Goal: Task Accomplishment & Management: Manage account settings

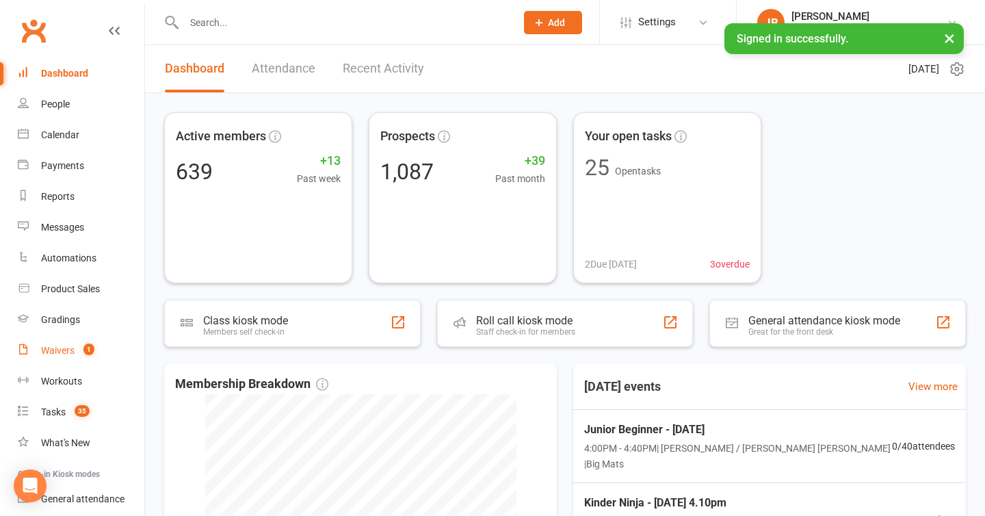
click at [46, 351] on div "Waivers" at bounding box center [58, 350] width 34 height 11
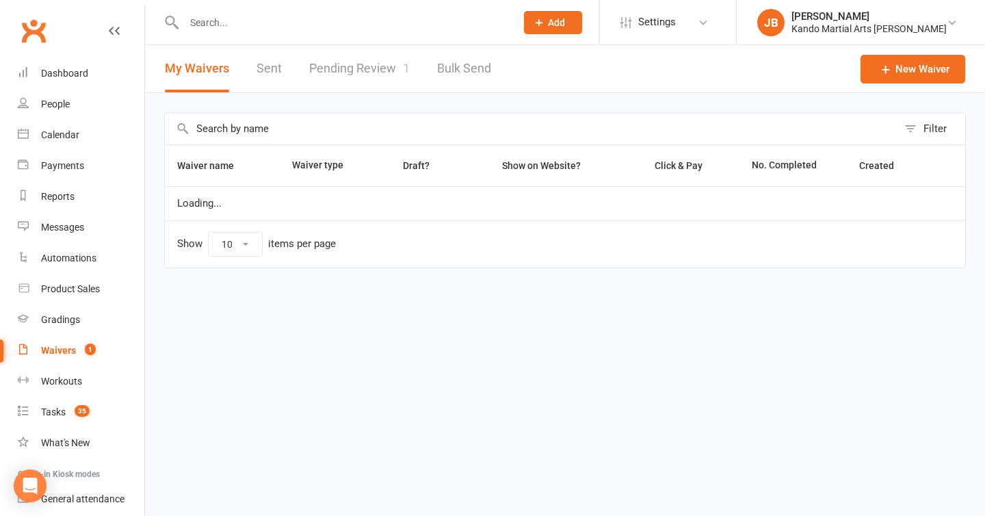
select select "100"
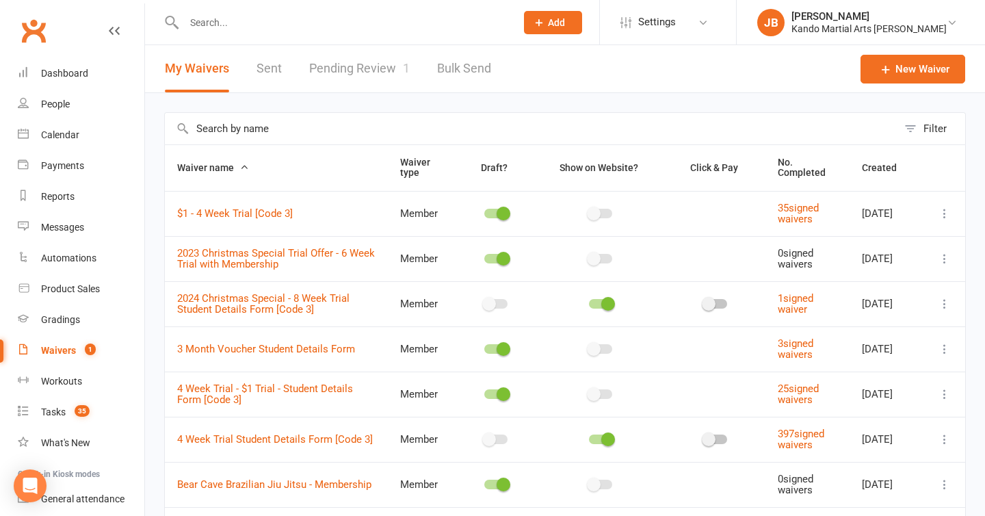
click at [339, 66] on link "Pending Review 1" at bounding box center [359, 68] width 101 height 47
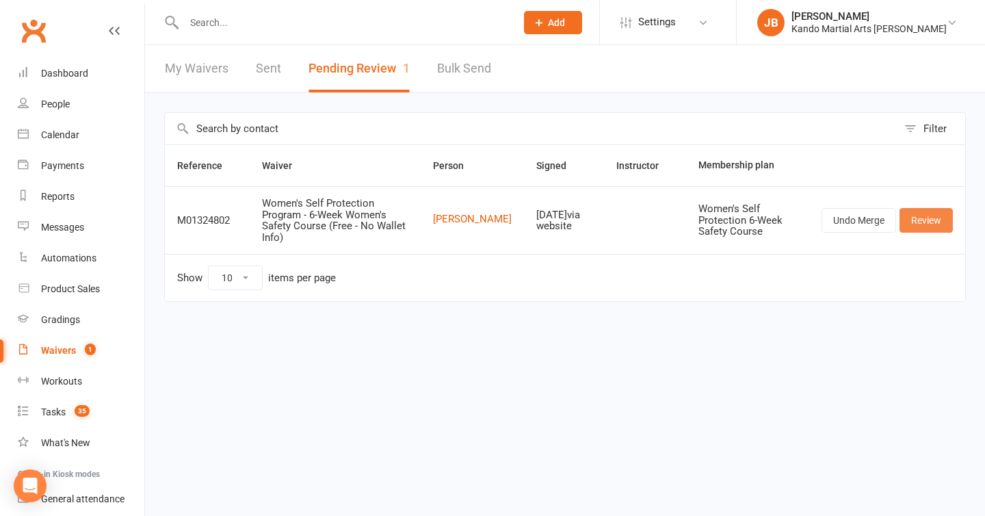
click at [928, 215] on link "Review" at bounding box center [926, 220] width 53 height 25
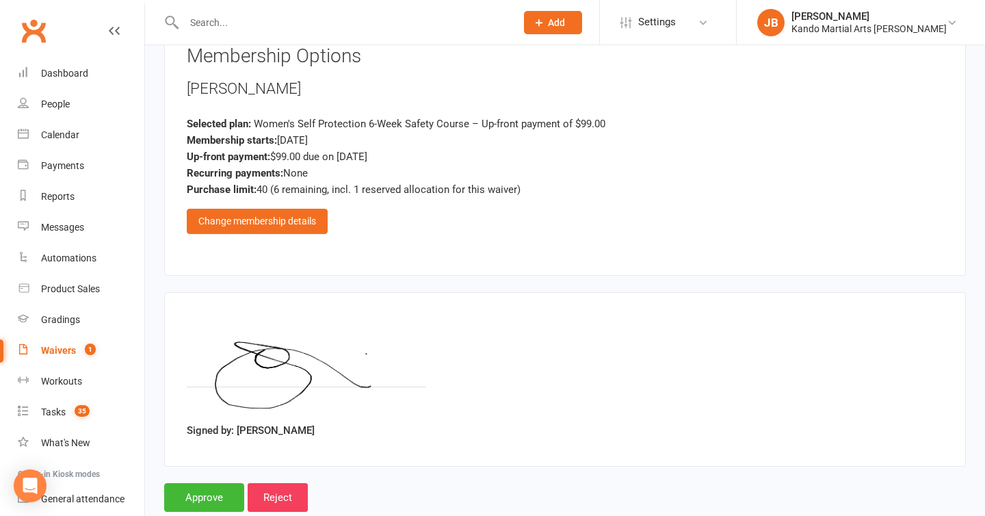
scroll to position [1340, 0]
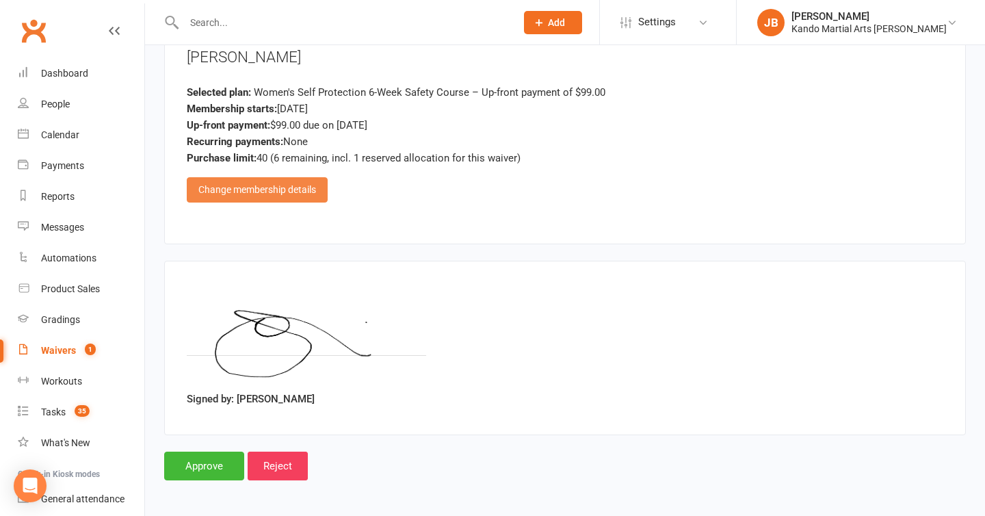
click at [291, 177] on div "Change membership details" at bounding box center [257, 189] width 141 height 25
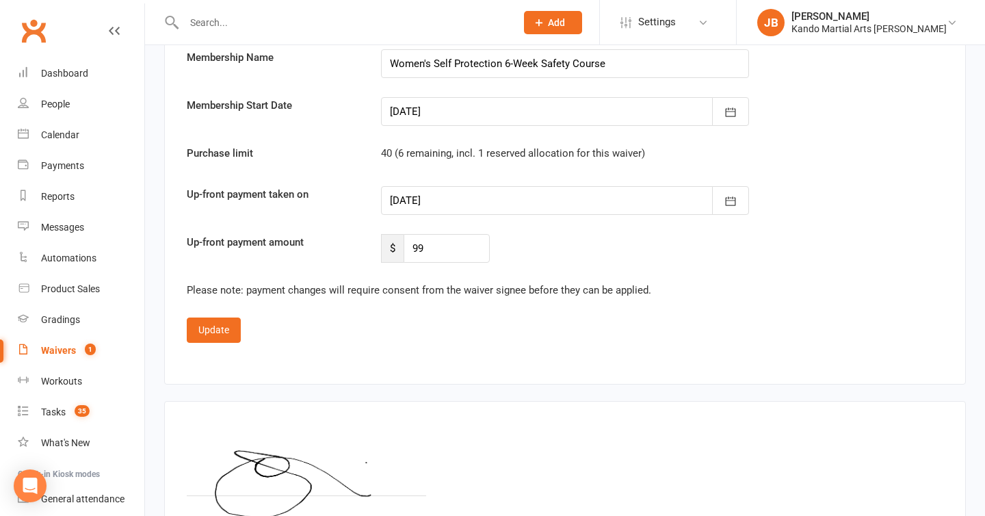
scroll to position [5335, 0]
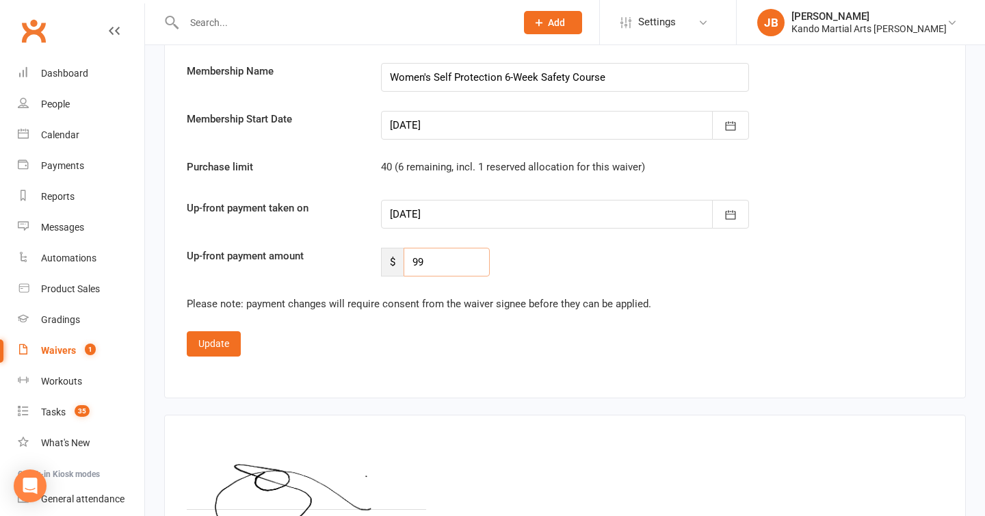
click at [437, 267] on input "99" at bounding box center [447, 262] width 86 height 29
type input "9"
click at [436, 141] on div "Confirm membership details: Membership Name Women's Self Protection 6-Week Safe…" at bounding box center [565, 151] width 757 height 252
click at [436, 127] on div at bounding box center [565, 125] width 368 height 29
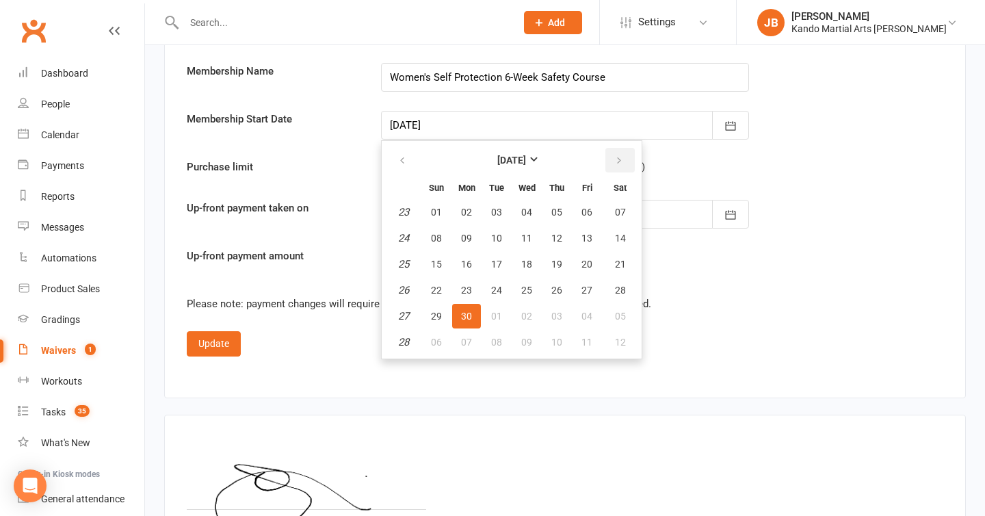
click at [616, 158] on icon "button" at bounding box center [619, 160] width 10 height 11
click at [463, 285] on span "18" at bounding box center [466, 290] width 11 height 11
type input "[DATE]"
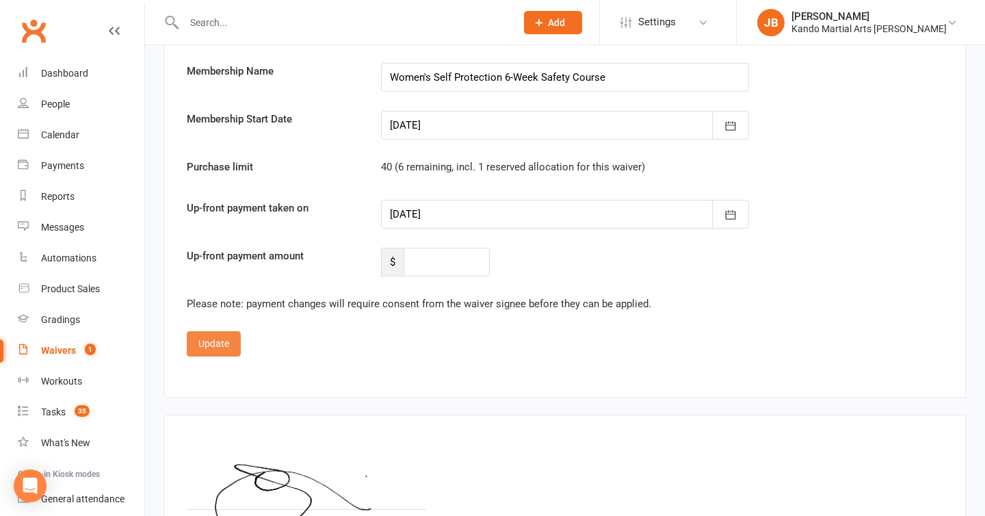
click at [218, 344] on button "Update" at bounding box center [214, 343] width 54 height 25
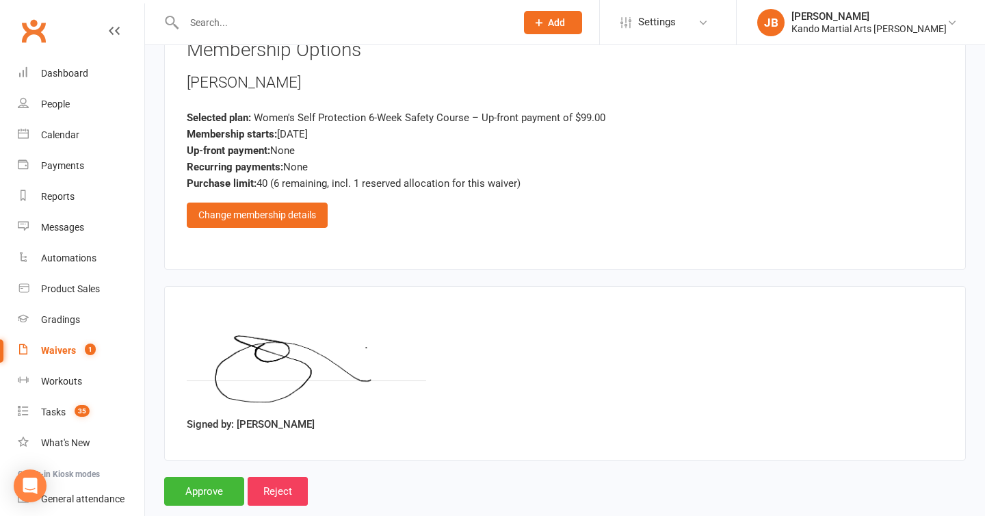
scroll to position [1310, 0]
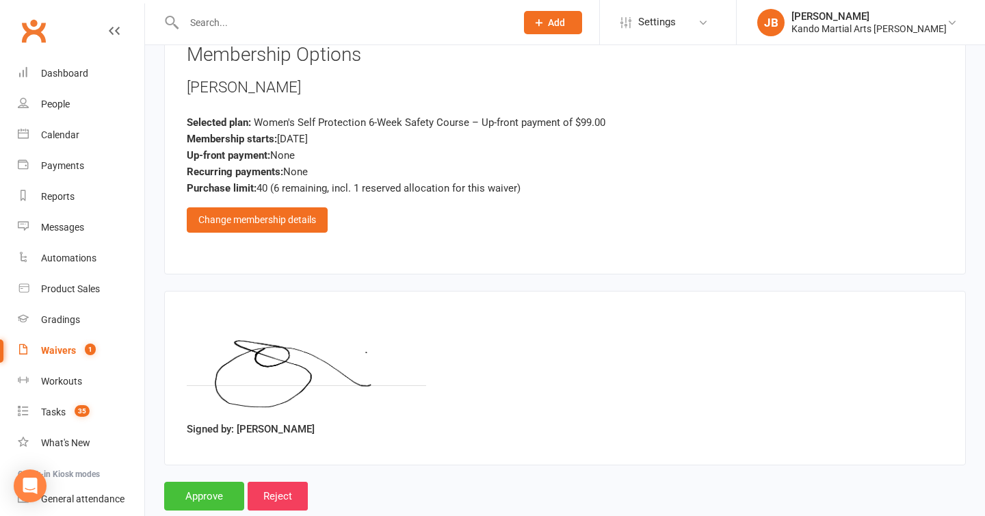
click at [220, 495] on input "Approve" at bounding box center [204, 496] width 80 height 29
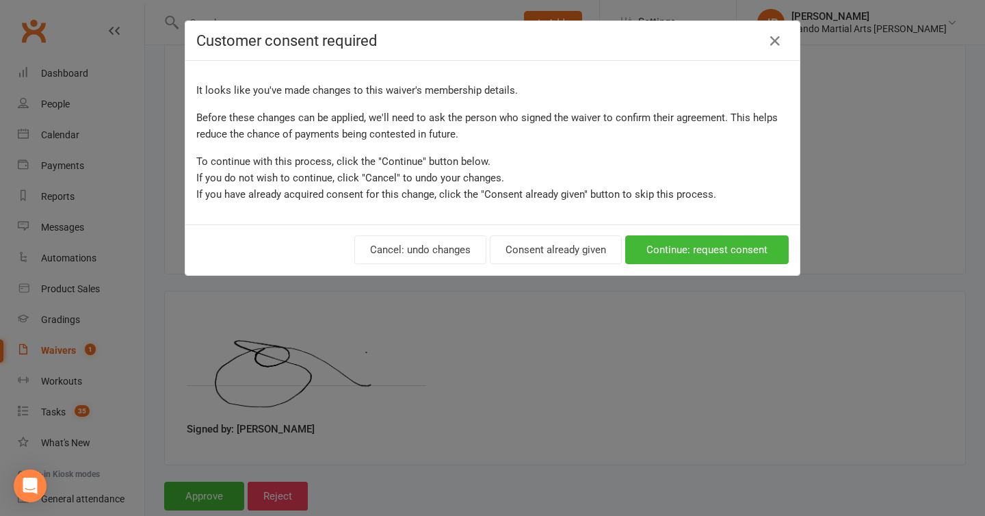
click at [566, 270] on div "Cancel: undo changes Consent already given Continue: request consent" at bounding box center [492, 249] width 614 height 51
click at [562, 247] on button "Consent already given" at bounding box center [556, 249] width 132 height 29
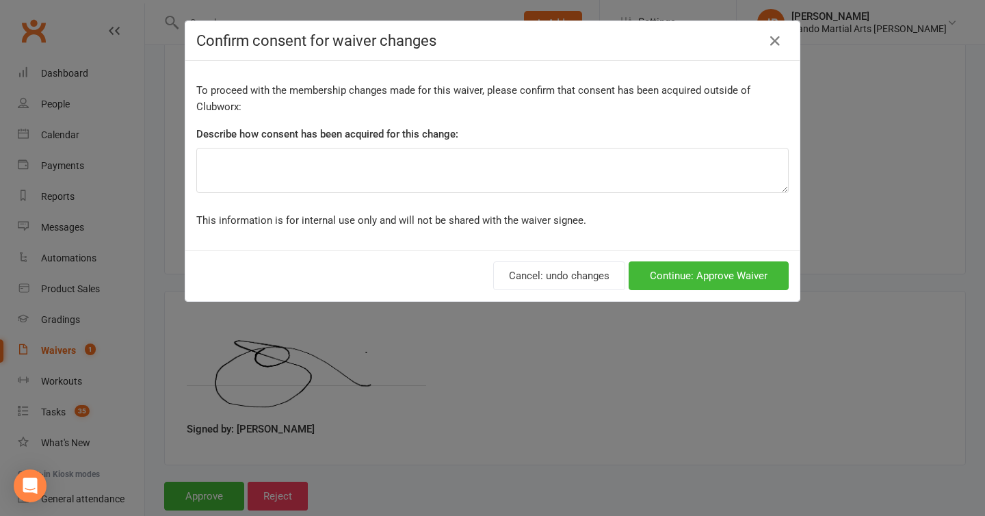
click at [441, 144] on div "Describe how consent has been acquired for this change:" at bounding box center [492, 137] width 592 height 22
click at [432, 174] on textarea at bounding box center [492, 170] width 592 height 45
type textarea "on signing."
click at [718, 290] on div "Cancel: undo changes Continue: Approve Waiver" at bounding box center [492, 275] width 614 height 51
click at [714, 274] on button "Continue: Approve Waiver" at bounding box center [709, 275] width 160 height 29
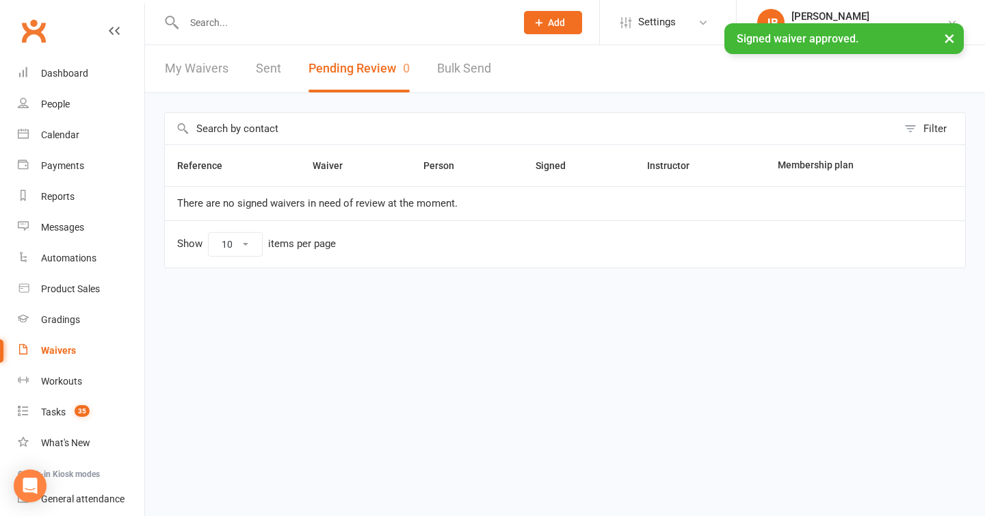
click at [322, 21] on input "text" at bounding box center [343, 22] width 326 height 19
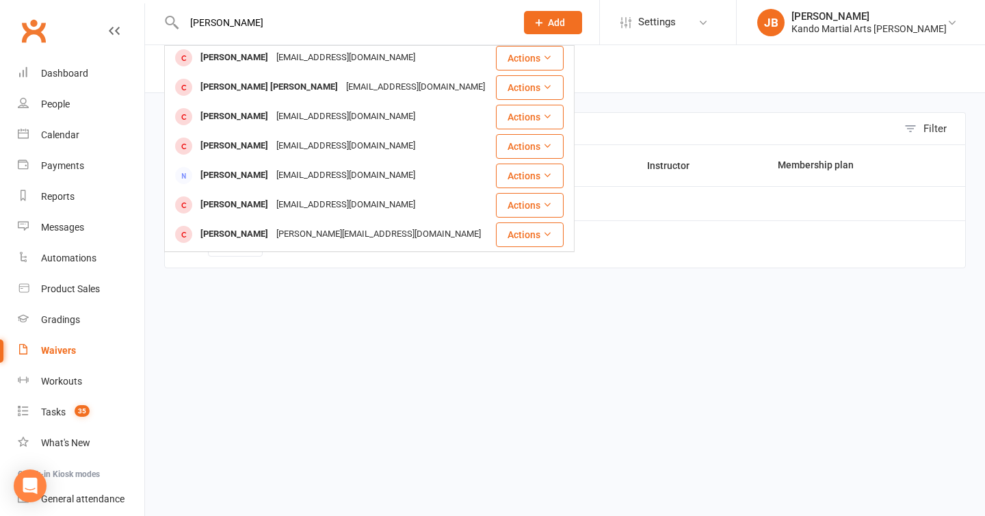
scroll to position [179, 0]
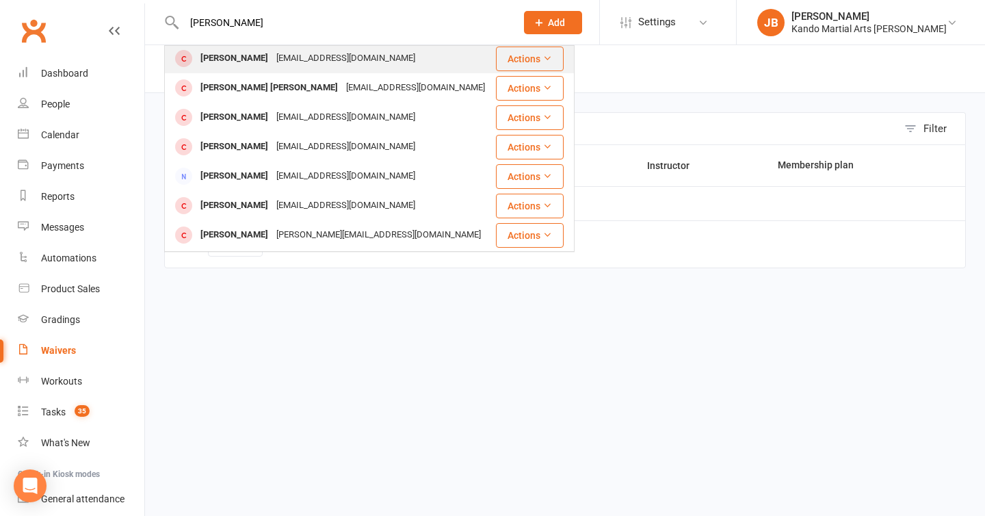
type input "[PERSON_NAME]"
click at [272, 57] on div "[EMAIL_ADDRESS][DOMAIN_NAME]" at bounding box center [345, 59] width 147 height 20
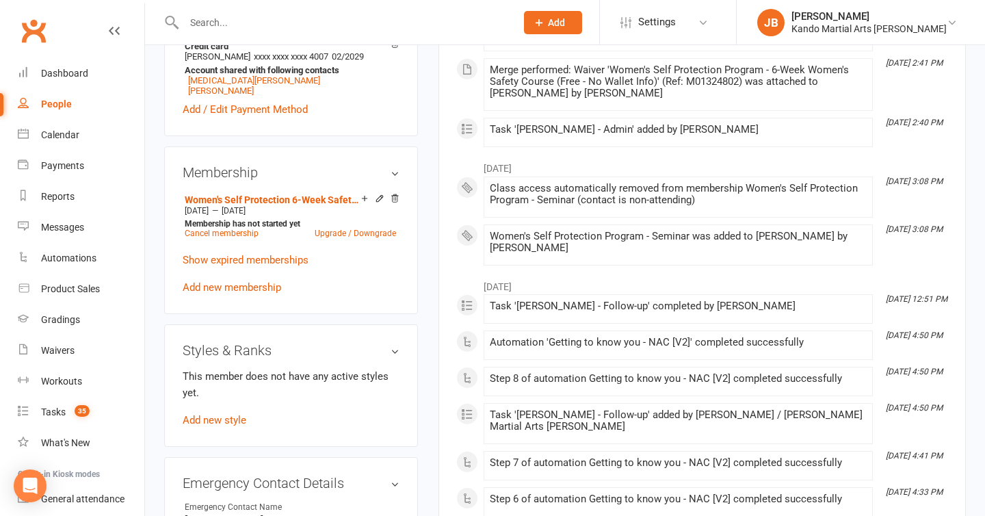
scroll to position [684, 0]
click at [379, 202] on icon at bounding box center [380, 197] width 10 height 10
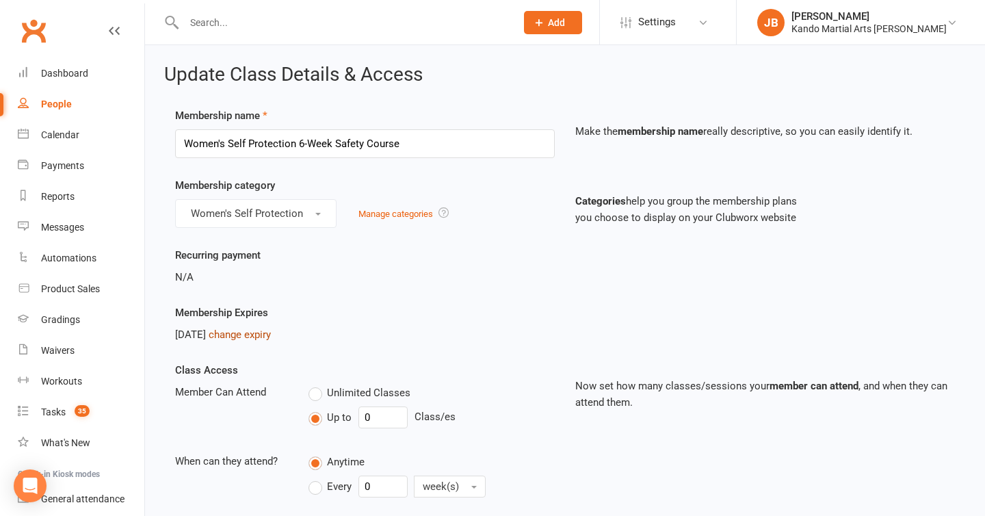
click at [265, 332] on link "change expiry" at bounding box center [240, 334] width 62 height 12
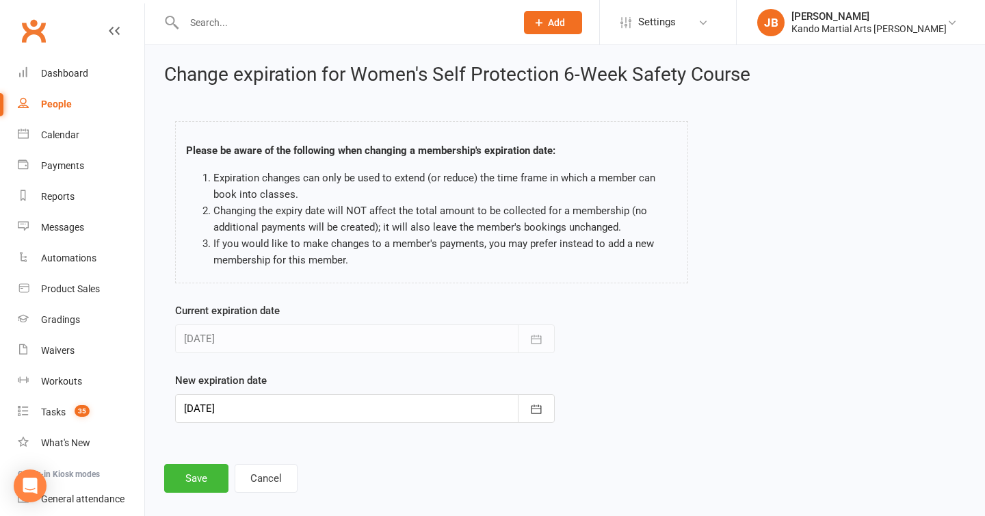
click at [219, 410] on div at bounding box center [365, 408] width 380 height 29
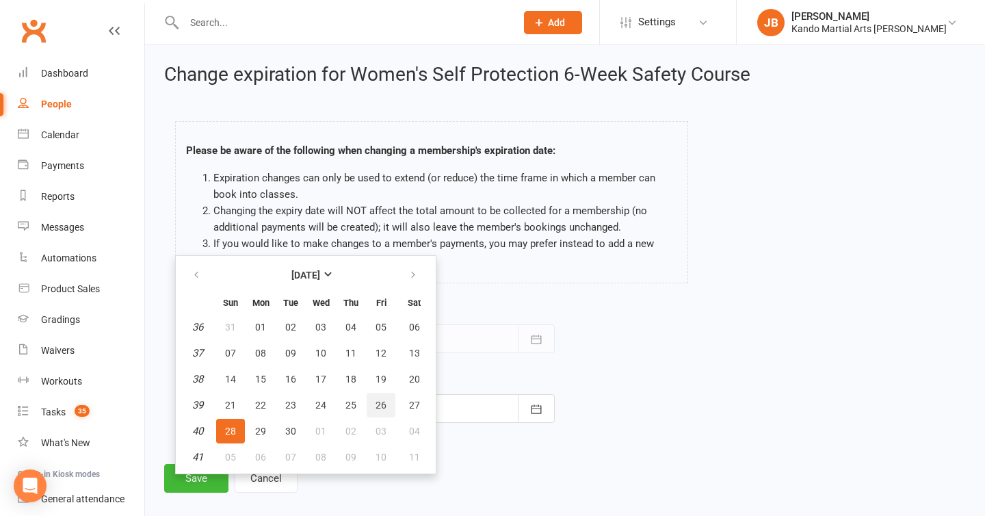
click at [378, 402] on span "26" at bounding box center [381, 405] width 11 height 11
type input "[DATE]"
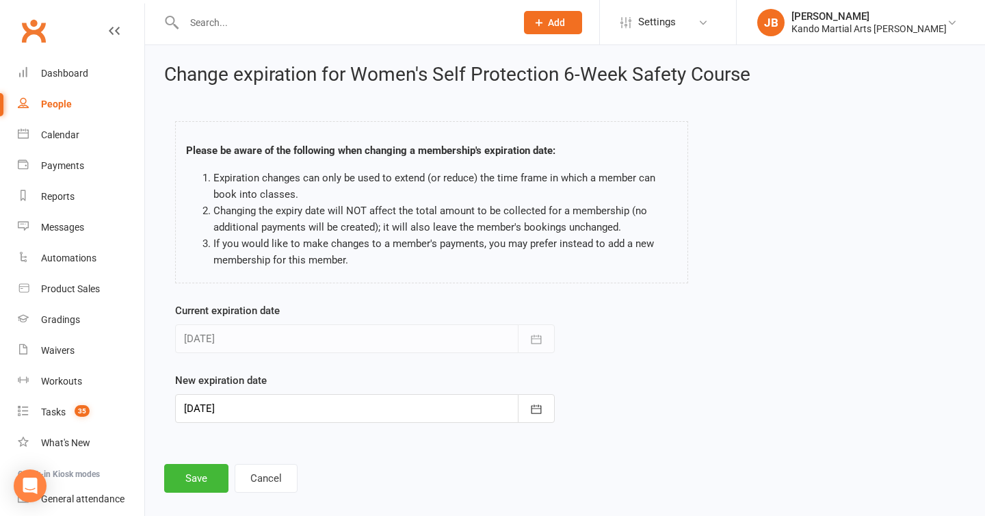
scroll to position [16, 0]
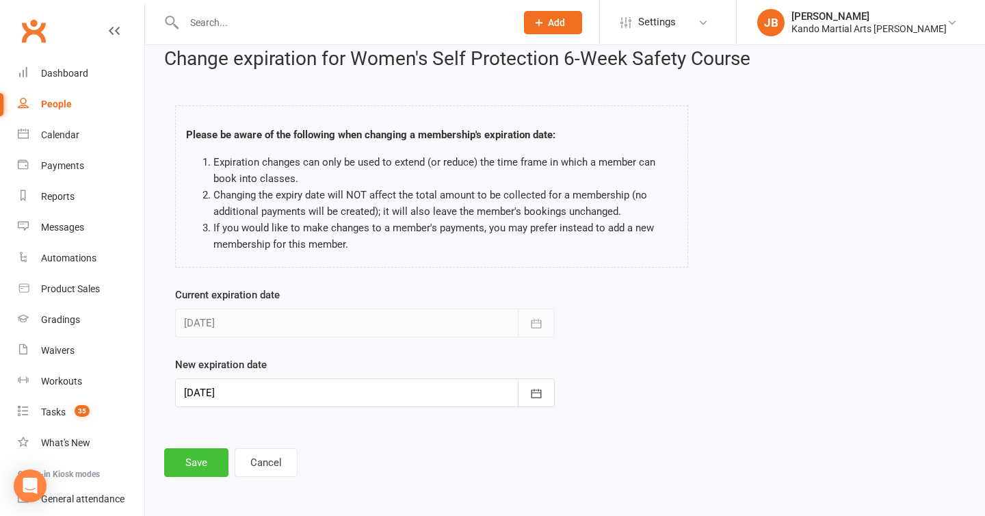
click at [211, 454] on button "Save" at bounding box center [196, 462] width 64 height 29
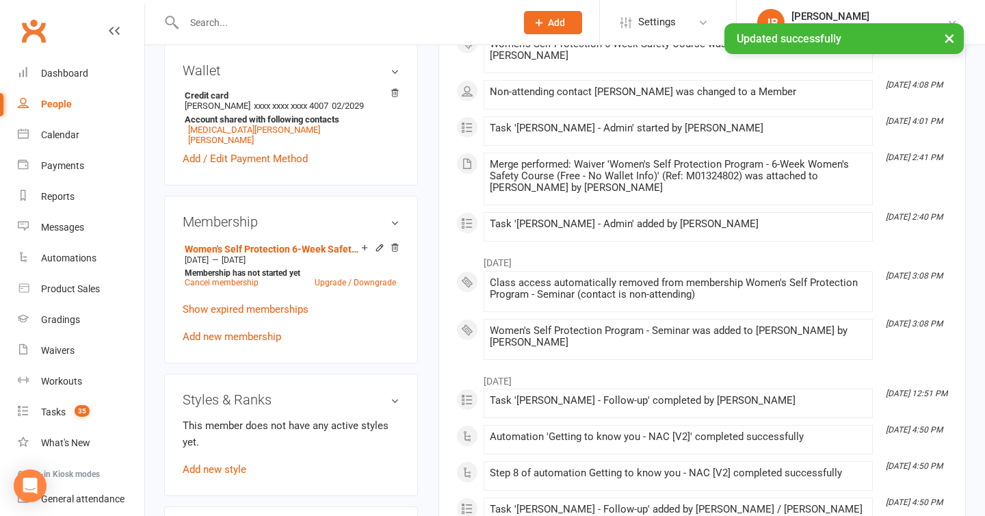
scroll to position [645, 0]
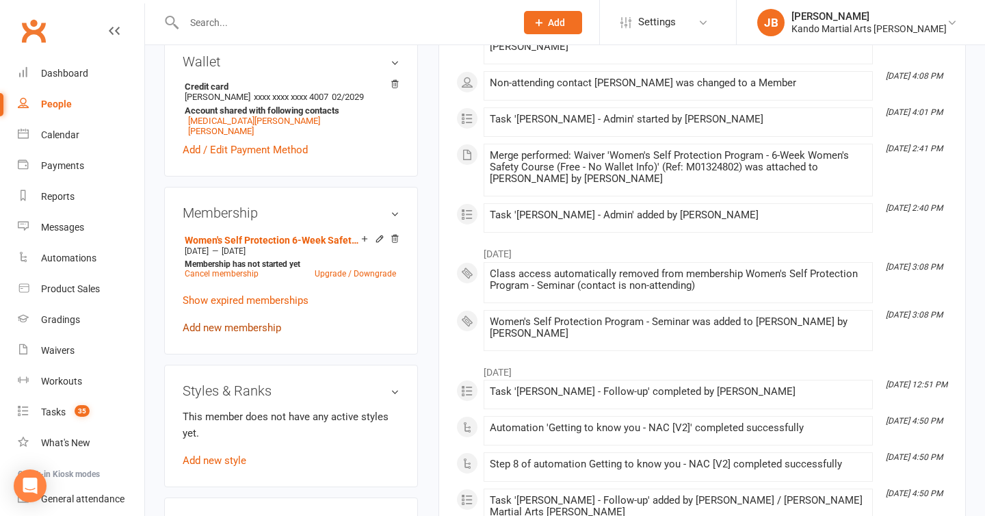
click at [222, 334] on link "Add new membership" at bounding box center [232, 328] width 99 height 12
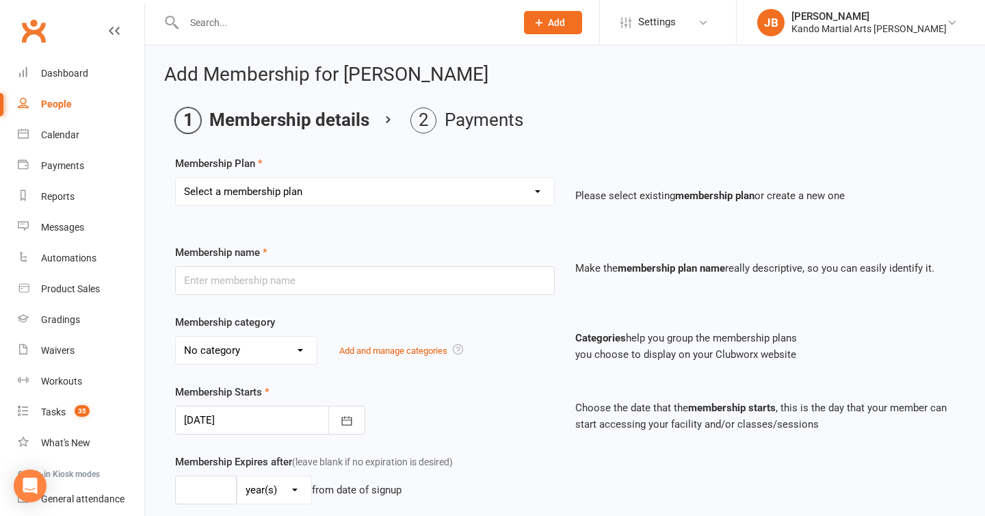
click at [241, 194] on select "Select a membership plan Create new Membership Plan 12 Months - Kinder Ninja in…" at bounding box center [365, 191] width 378 height 27
select select "118"
type input "4 Week Trial Membership - Teen & Adult [OFFICE USE ONLY]"
select select "21"
type input "4"
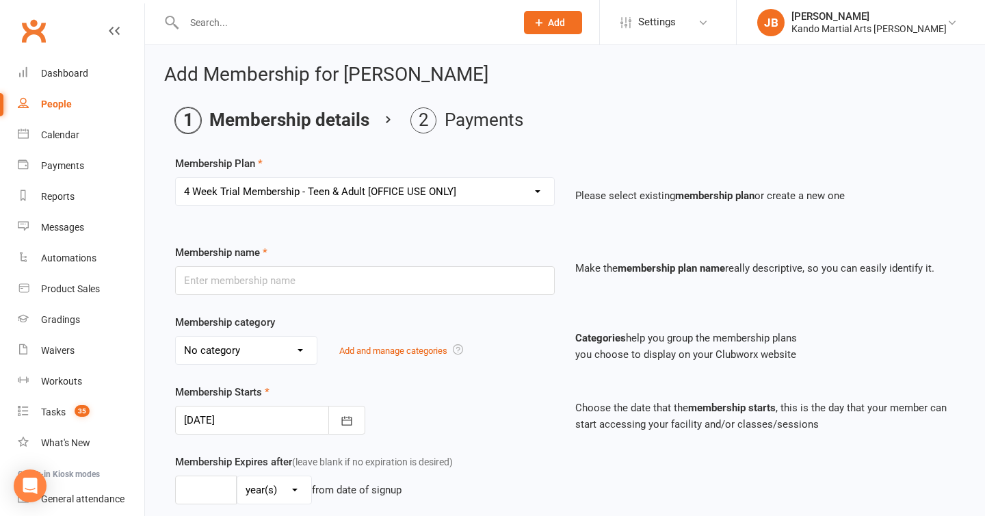
select select "1"
type input "0"
click at [228, 423] on div at bounding box center [270, 420] width 190 height 29
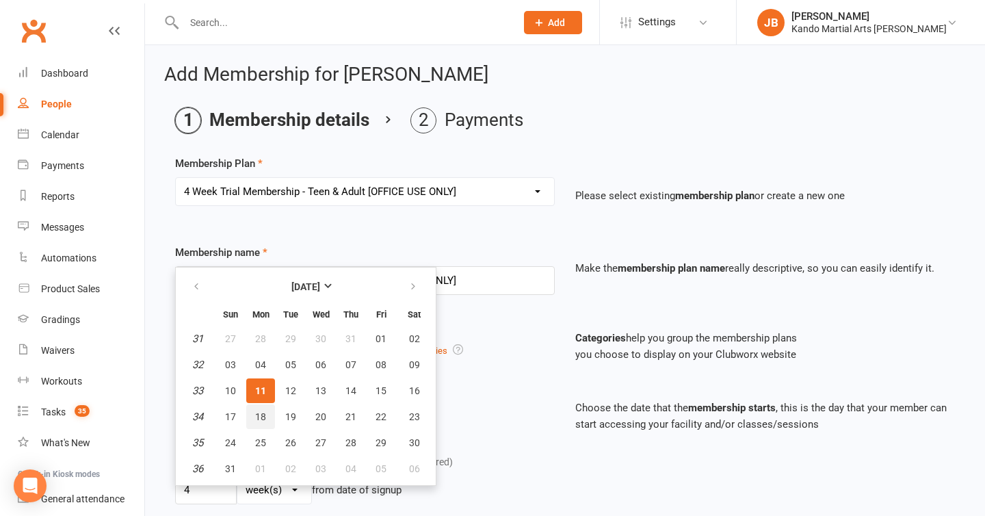
click at [255, 417] on span "18" at bounding box center [260, 416] width 11 height 11
type input "[DATE]"
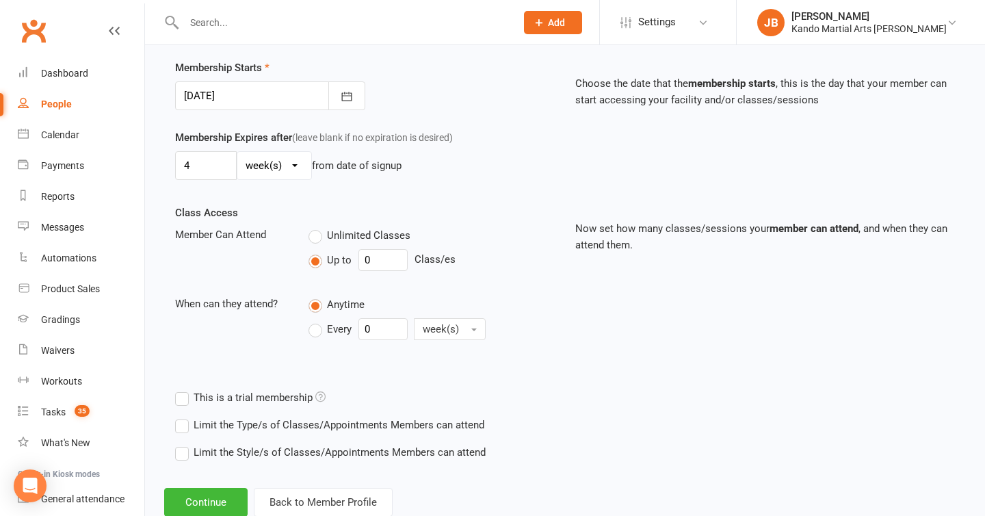
scroll to position [364, 0]
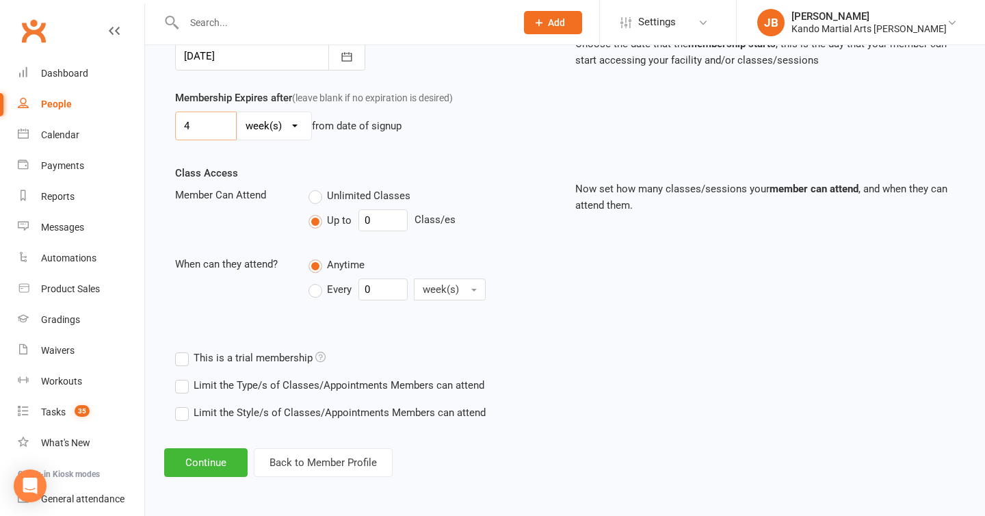
click at [222, 127] on input "4" at bounding box center [206, 126] width 62 height 29
type input "6"
click at [207, 459] on button "Continue" at bounding box center [205, 462] width 83 height 29
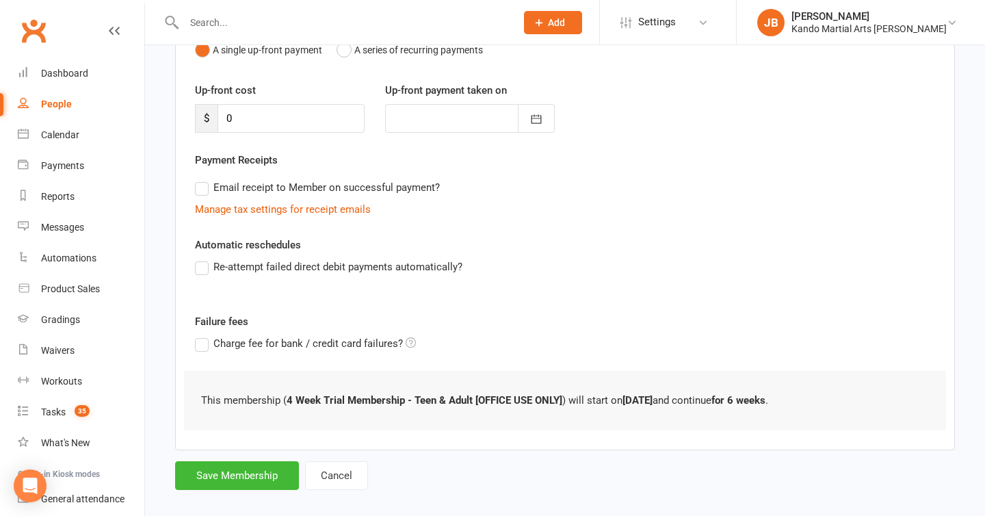
scroll to position [174, 0]
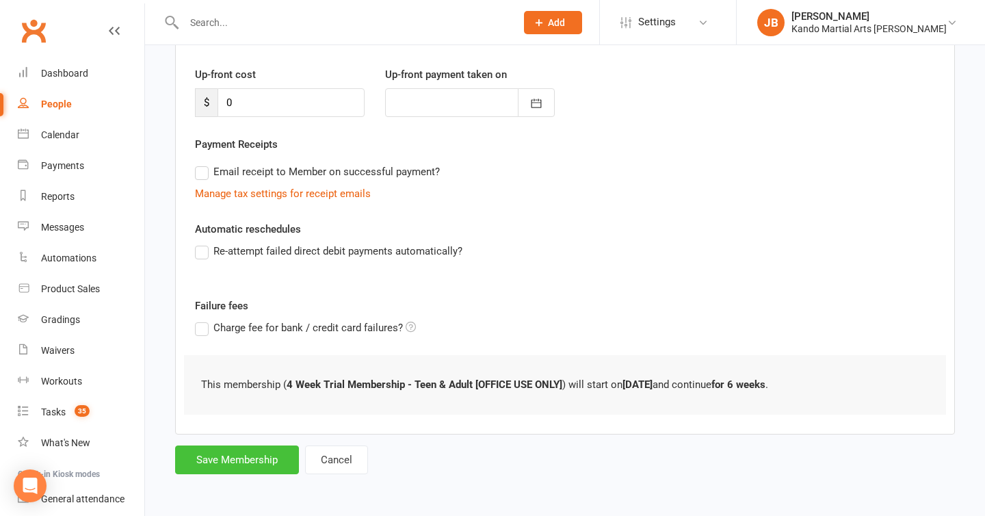
click at [228, 463] on button "Save Membership" at bounding box center [237, 459] width 124 height 29
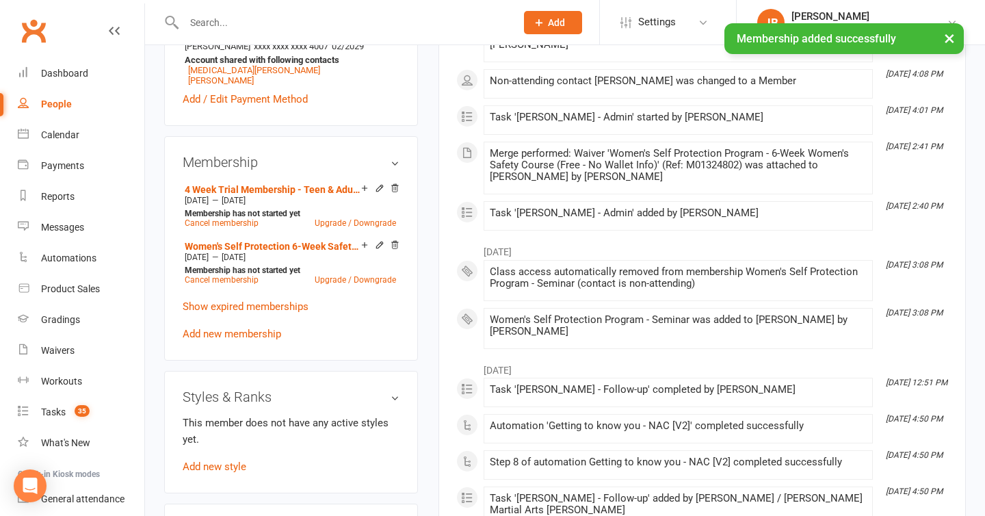
scroll to position [703, 0]
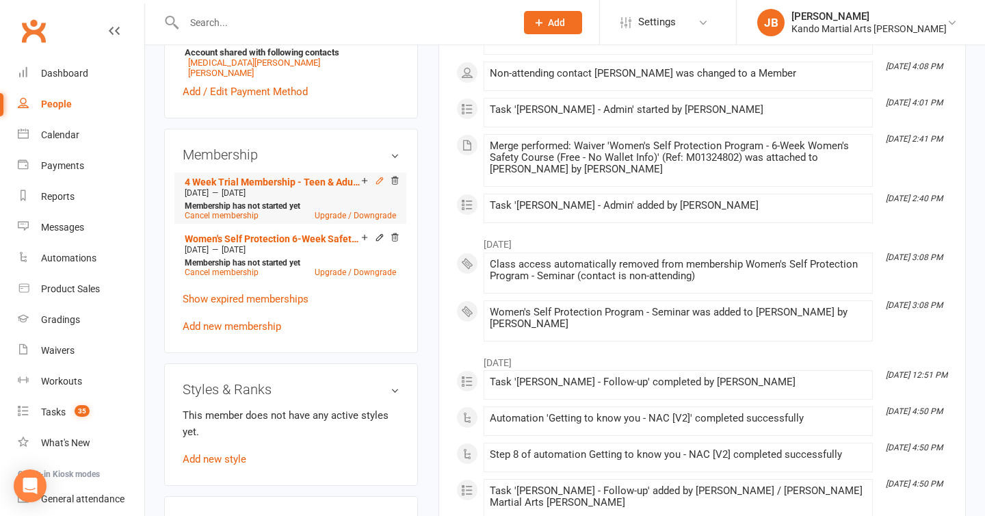
click at [376, 183] on icon at bounding box center [379, 180] width 6 height 6
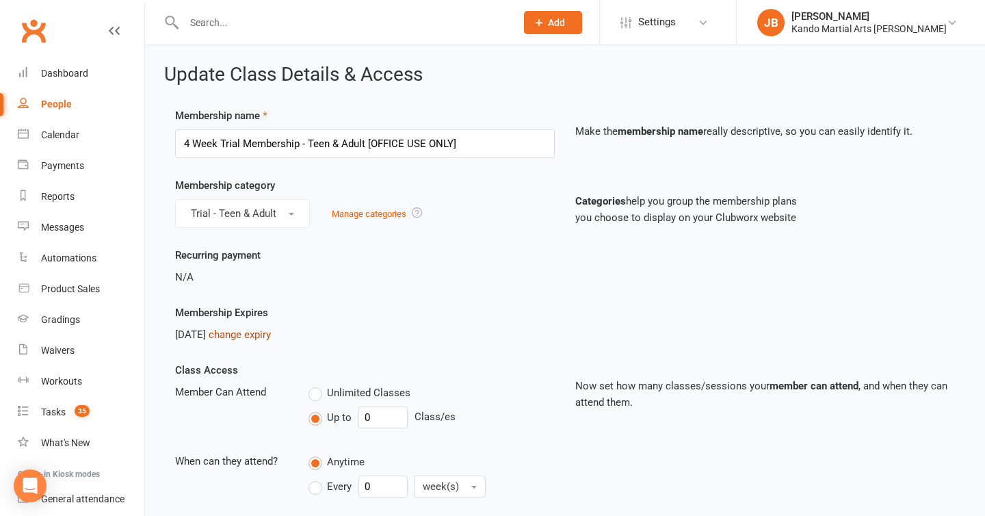
click at [269, 337] on link "change expiry" at bounding box center [240, 334] width 62 height 12
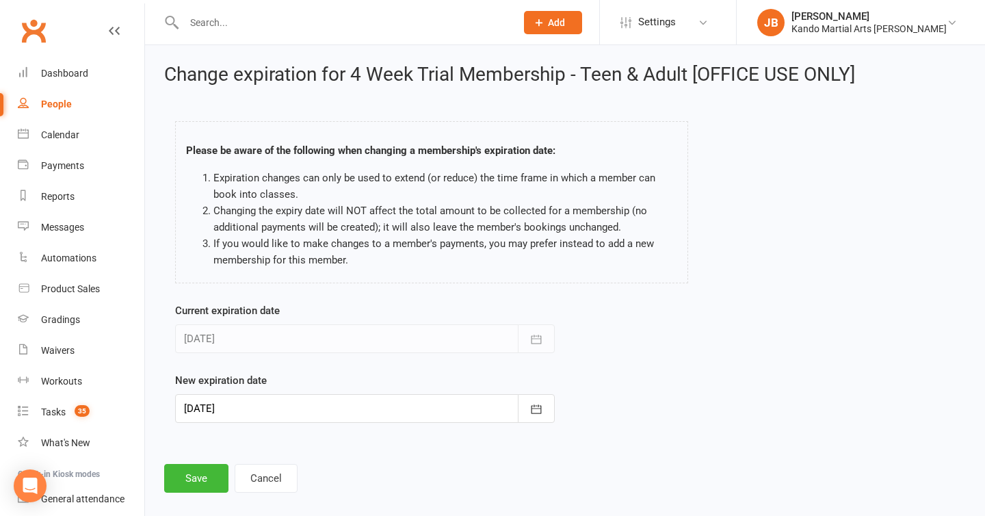
scroll to position [16, 0]
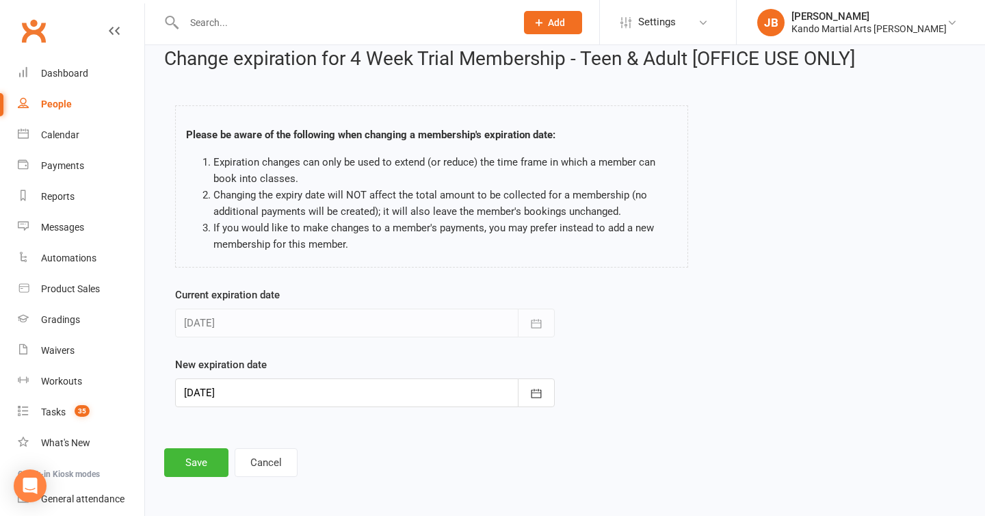
click at [292, 384] on div at bounding box center [365, 392] width 380 height 29
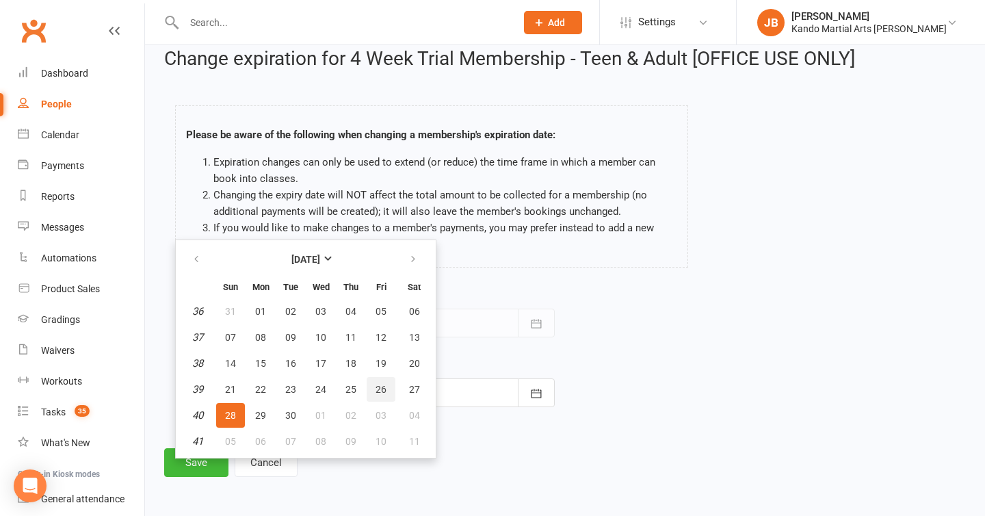
click at [376, 386] on span "26" at bounding box center [381, 389] width 11 height 11
type input "[DATE]"
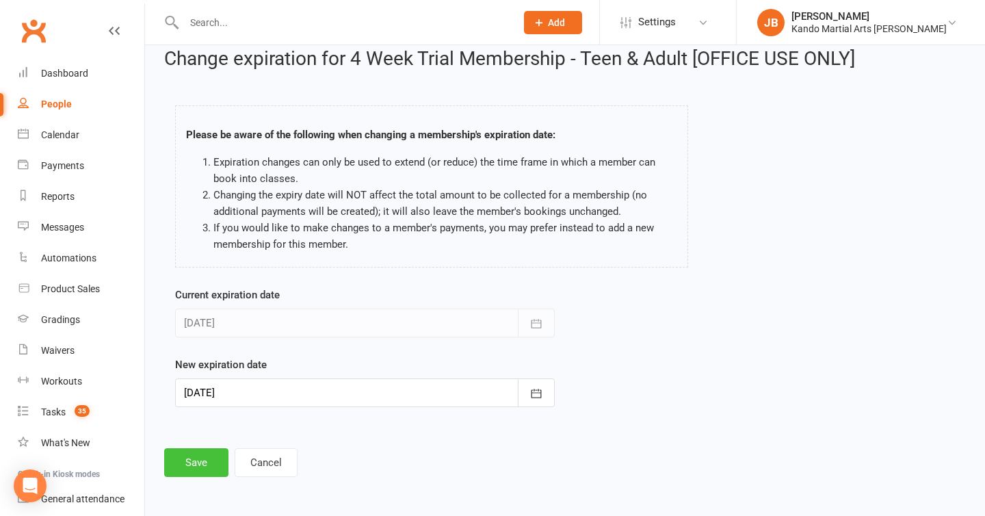
click at [204, 461] on button "Save" at bounding box center [196, 462] width 64 height 29
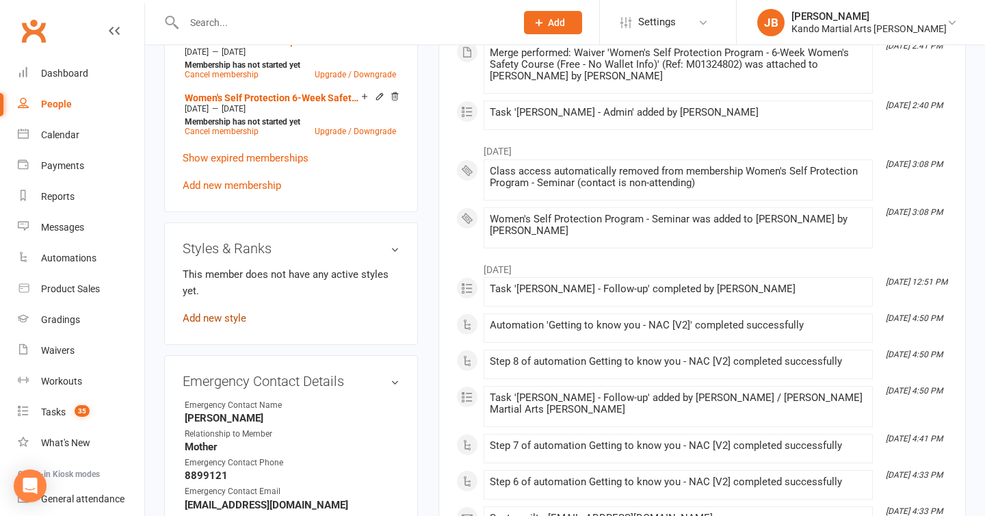
click at [239, 324] on link "Add new style" at bounding box center [215, 318] width 64 height 12
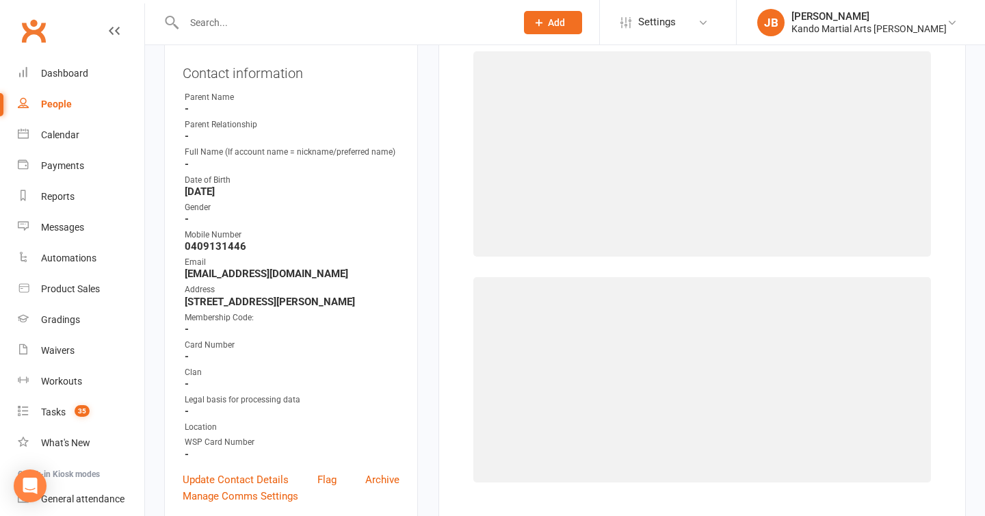
scroll to position [105, 0]
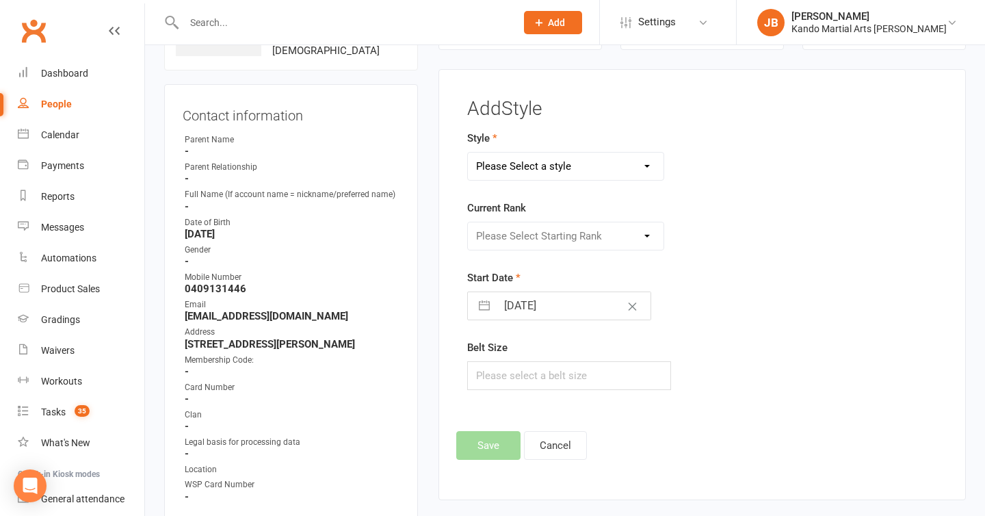
click at [512, 166] on select "Please Select a style Brazilian Jiu Jitsu Kids Brazilian Jiu Jitsu Martial Arts…" at bounding box center [566, 166] width 196 height 27
select select "2685"
click at [511, 239] on select "Please Select Starting Rank White Belt 1 Stripe 2 Stripes 3 Stripes Pink Belt" at bounding box center [566, 235] width 196 height 27
select select "28182"
click at [503, 305] on input "[DATE]" at bounding box center [574, 305] width 154 height 27
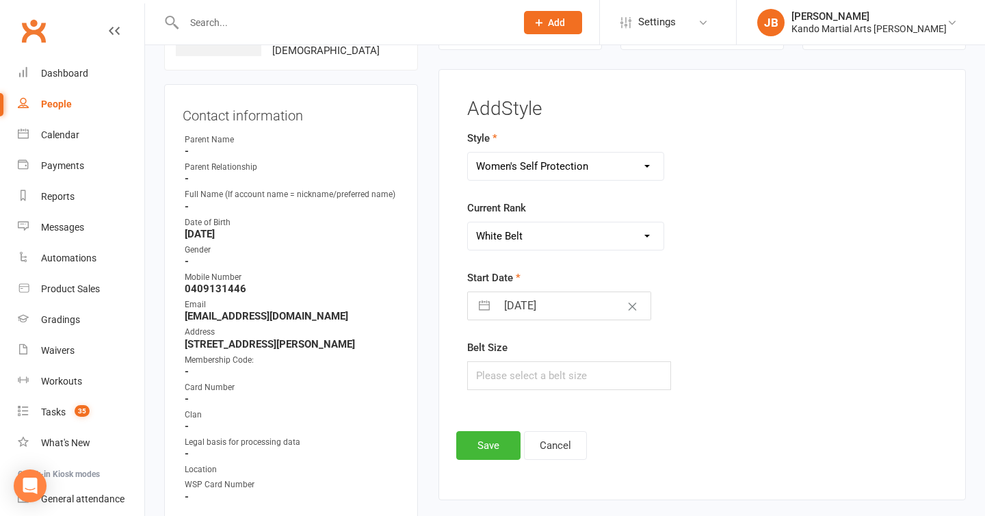
select select "6"
select select "2025"
select select "7"
select select "2025"
select select "8"
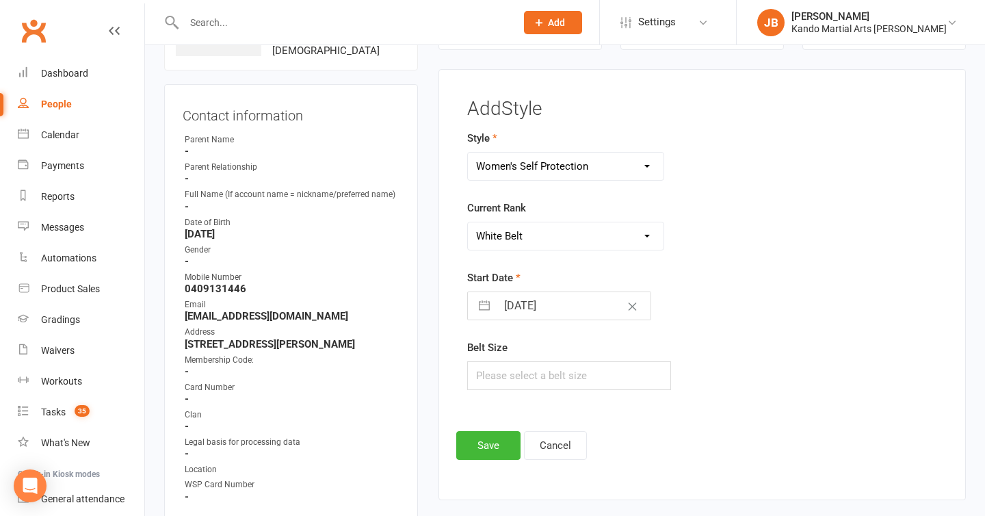
select select "2025"
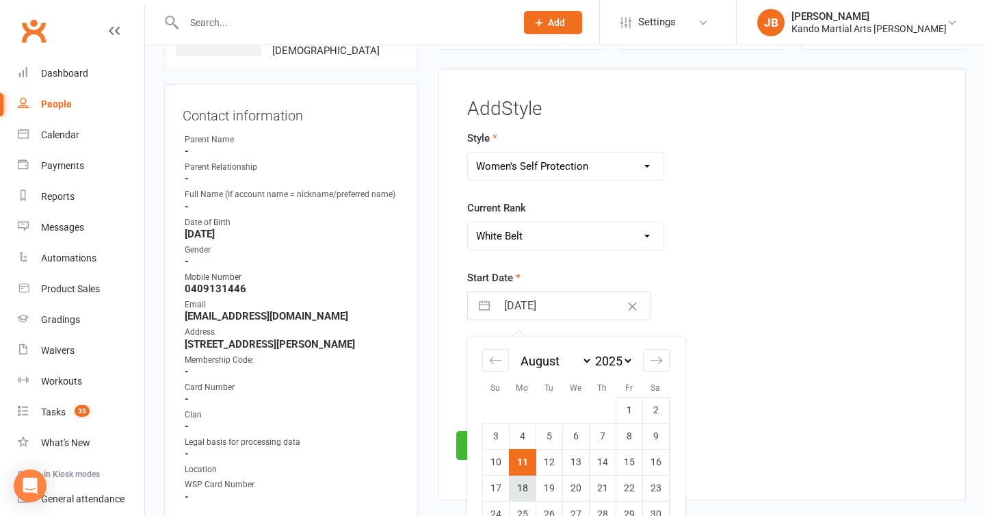
click at [520, 483] on td "18" at bounding box center [522, 488] width 27 height 26
type input "[DATE]"
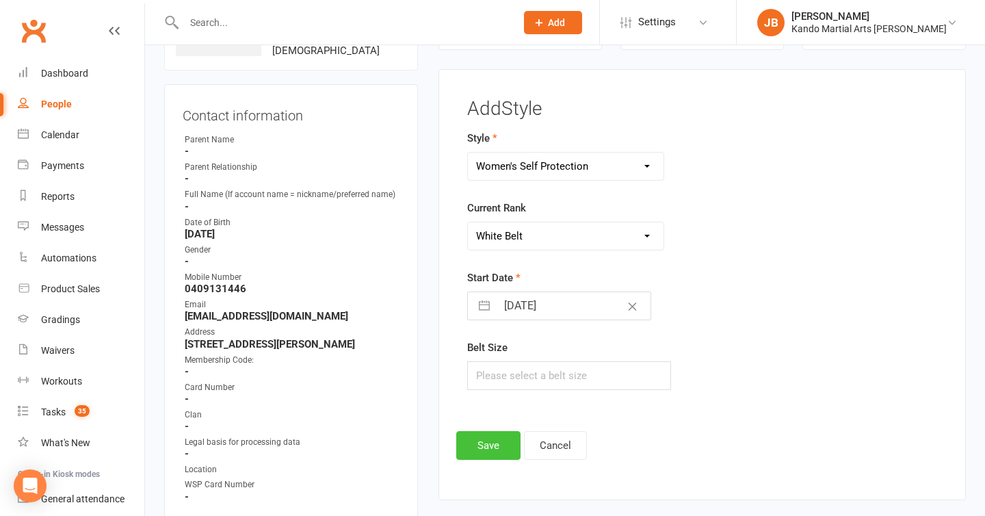
click at [488, 438] on button "Save" at bounding box center [488, 445] width 64 height 29
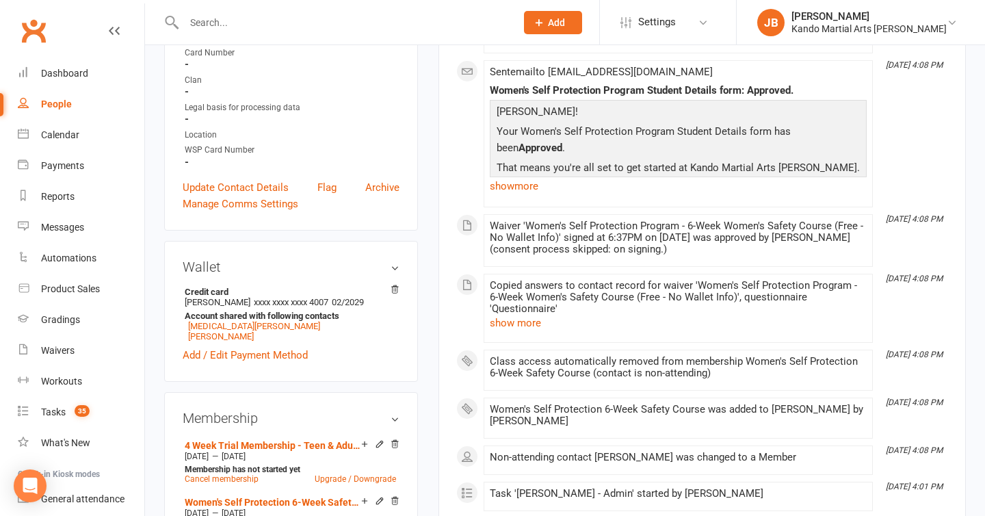
scroll to position [0, 0]
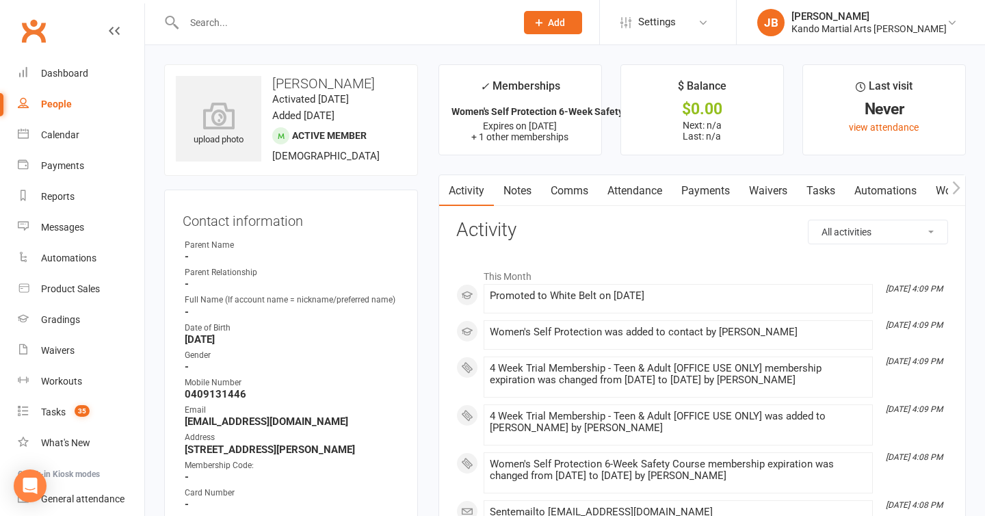
click at [625, 189] on link "Attendance" at bounding box center [635, 190] width 74 height 31
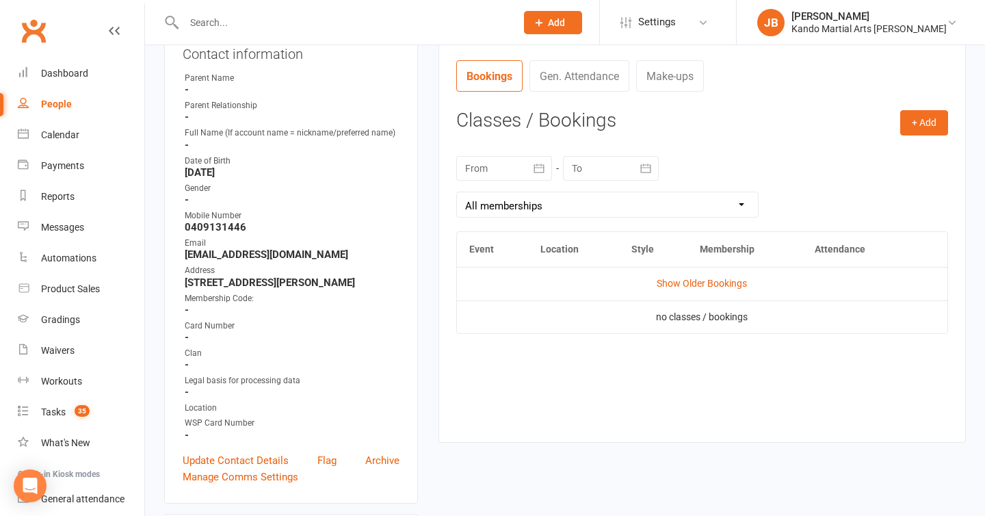
scroll to position [173, 0]
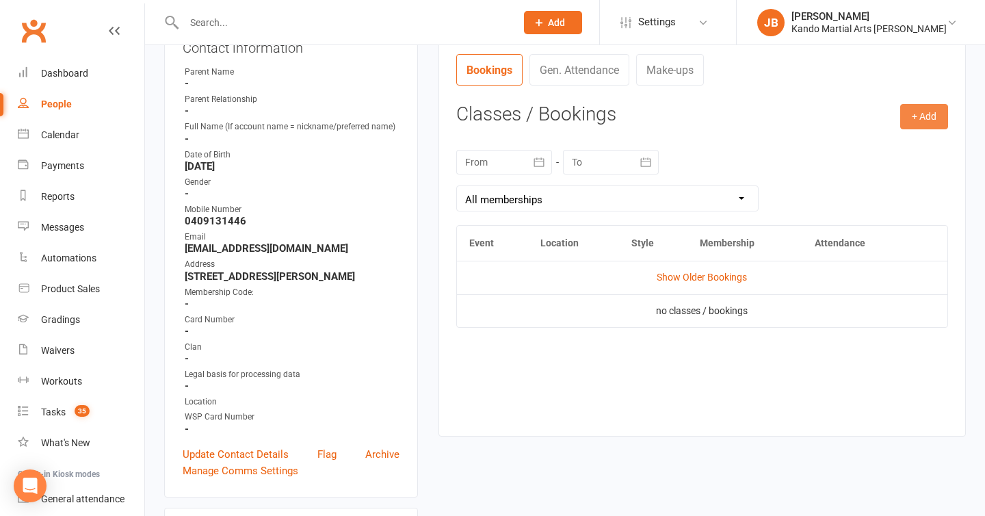
click at [908, 125] on button "+ Add" at bounding box center [924, 116] width 48 height 25
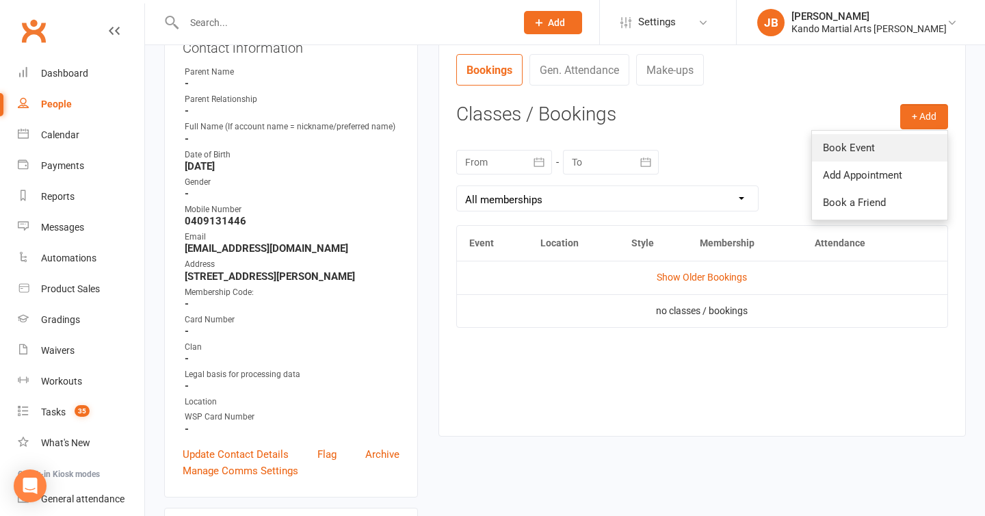
click at [840, 153] on link "Book Event" at bounding box center [879, 147] width 135 height 27
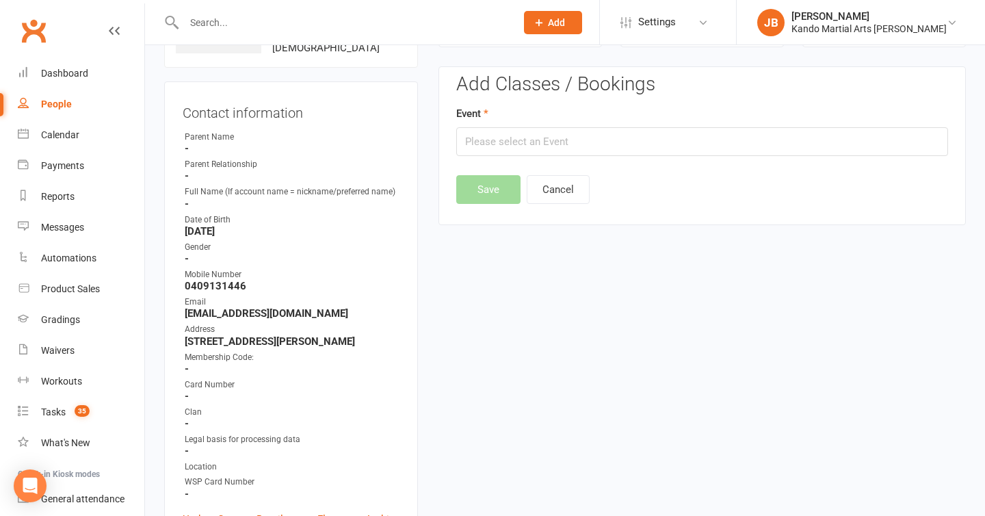
scroll to position [105, 0]
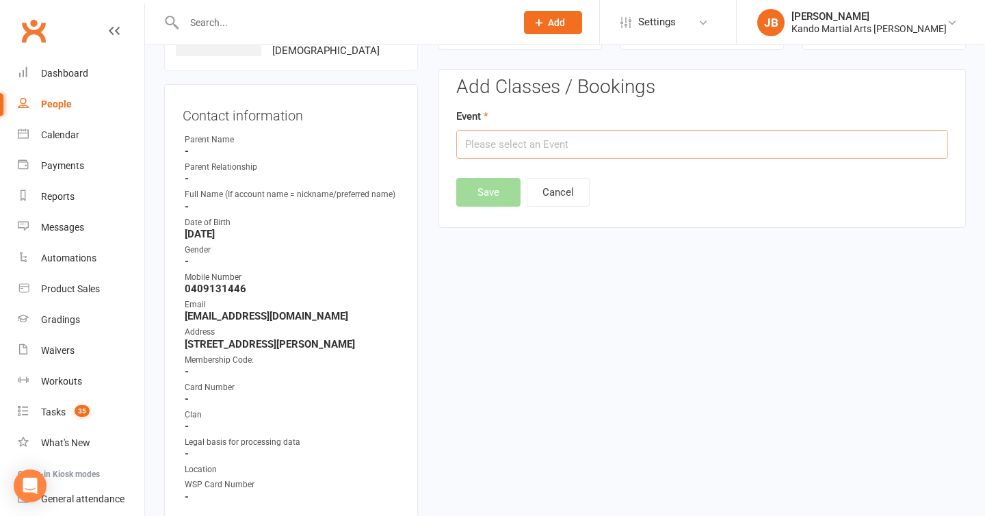
click at [483, 154] on input "text" at bounding box center [702, 144] width 492 height 29
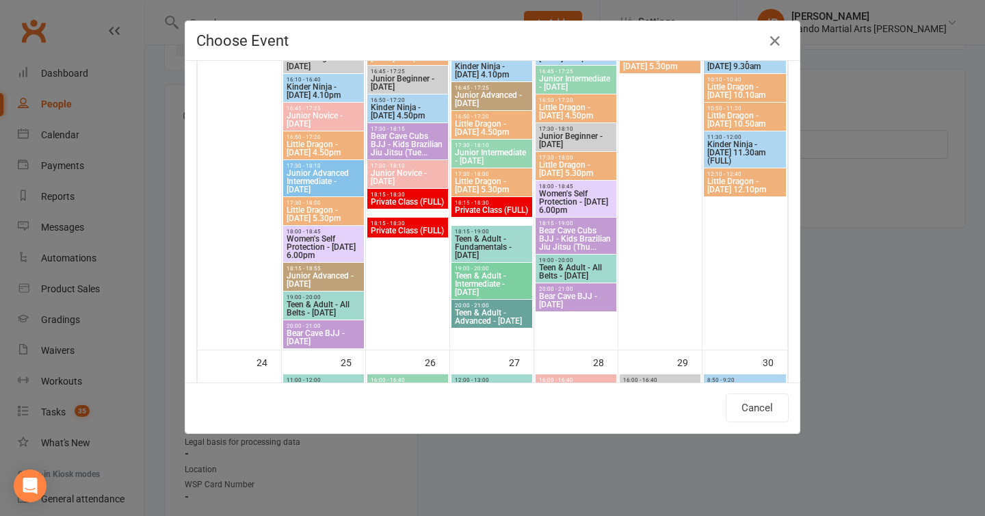
scroll to position [1870, 0]
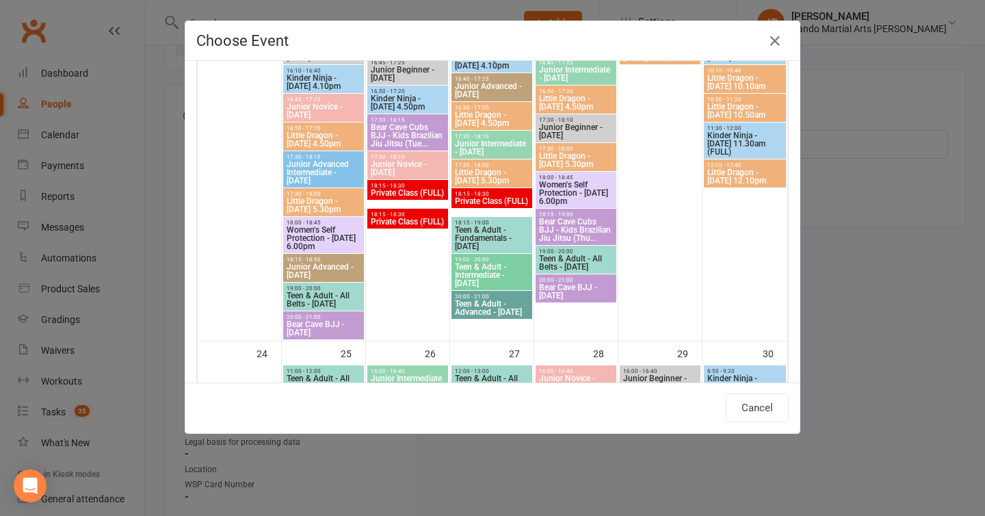
click at [321, 238] on span "Women's Self Protection - [DATE] 6.00pm" at bounding box center [323, 238] width 75 height 25
type input "Women's Self Protection - [DATE] 6.00pm - [DATE] 6:00:00 PM"
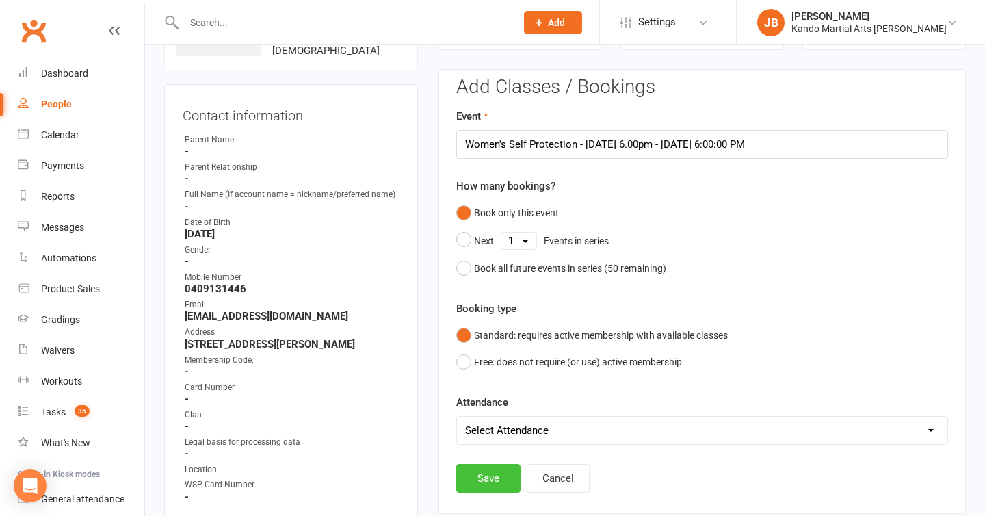
click at [491, 473] on button "Save" at bounding box center [488, 478] width 64 height 29
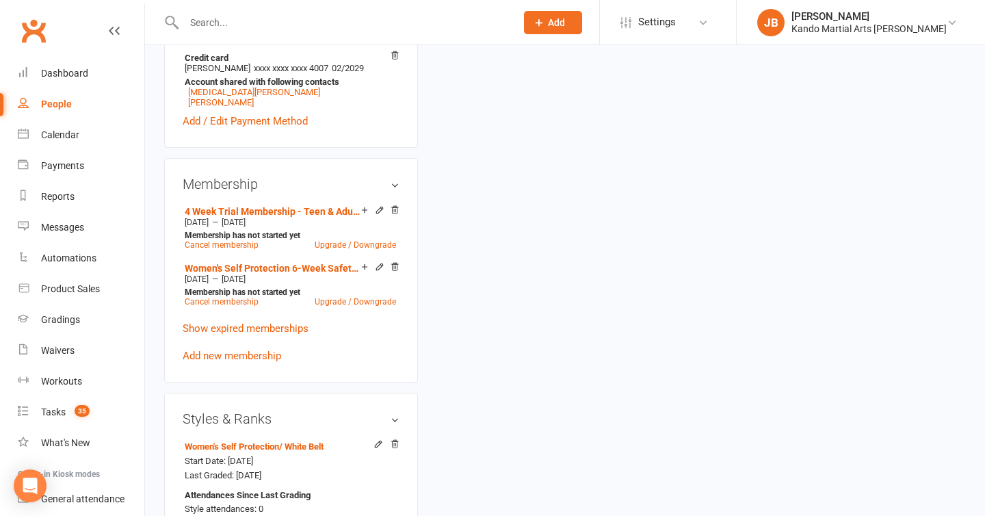
scroll to position [673, 0]
click at [378, 272] on icon at bounding box center [380, 268] width 10 height 10
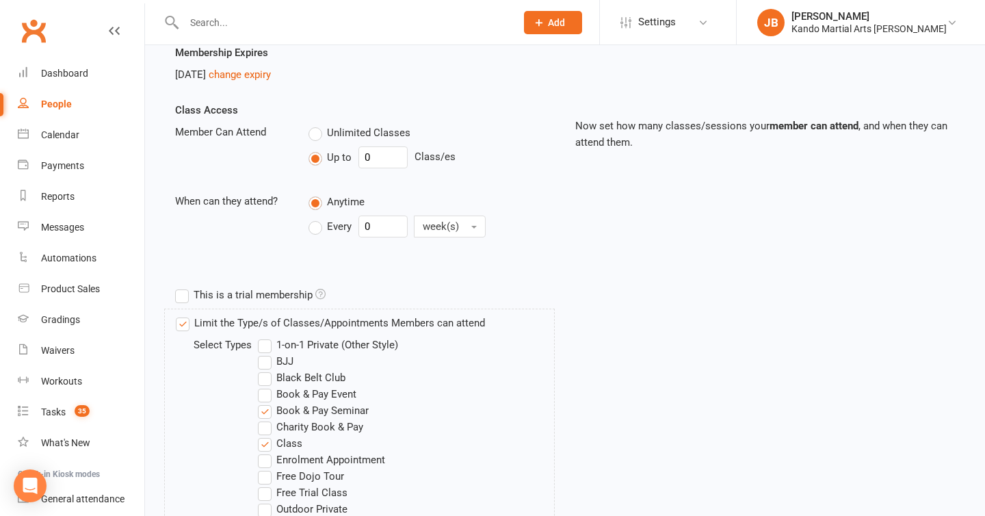
scroll to position [254, 0]
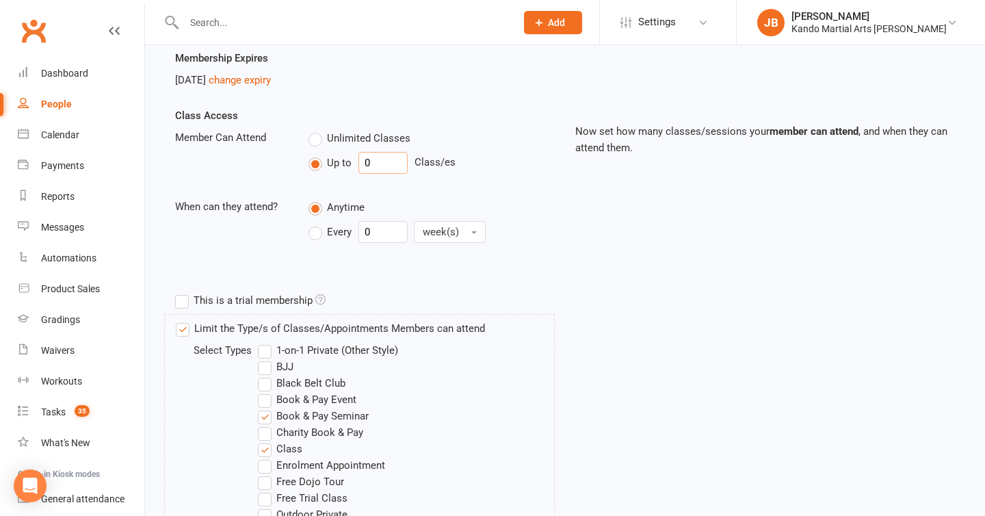
click at [382, 161] on input "0" at bounding box center [382, 163] width 49 height 22
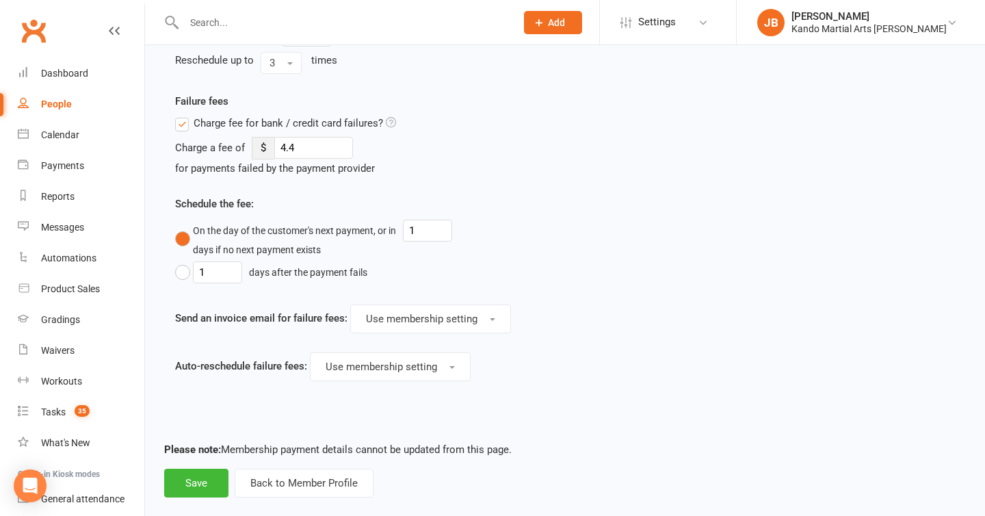
scroll to position [1426, 0]
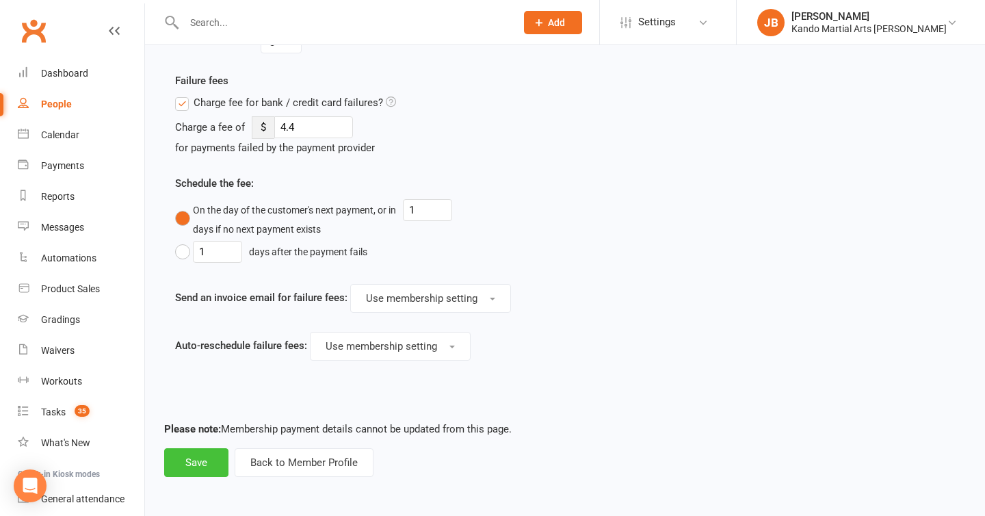
type input "6"
click at [181, 462] on button "Save" at bounding box center [196, 462] width 64 height 29
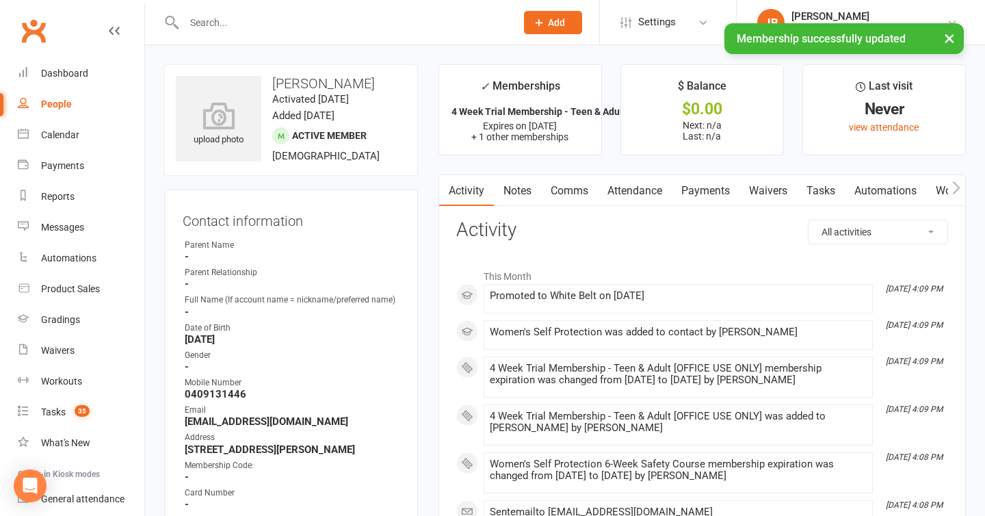
click at [636, 195] on link "Attendance" at bounding box center [635, 190] width 74 height 31
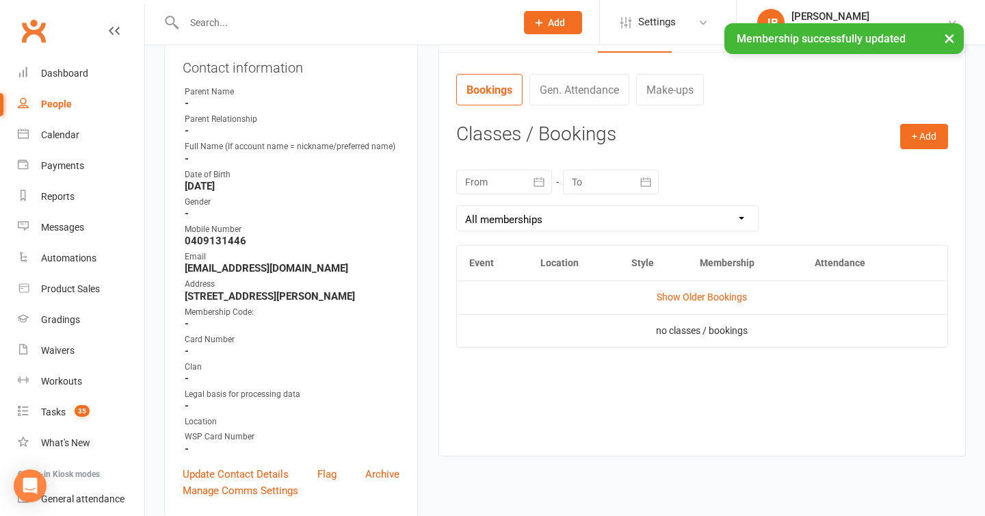
scroll to position [154, 0]
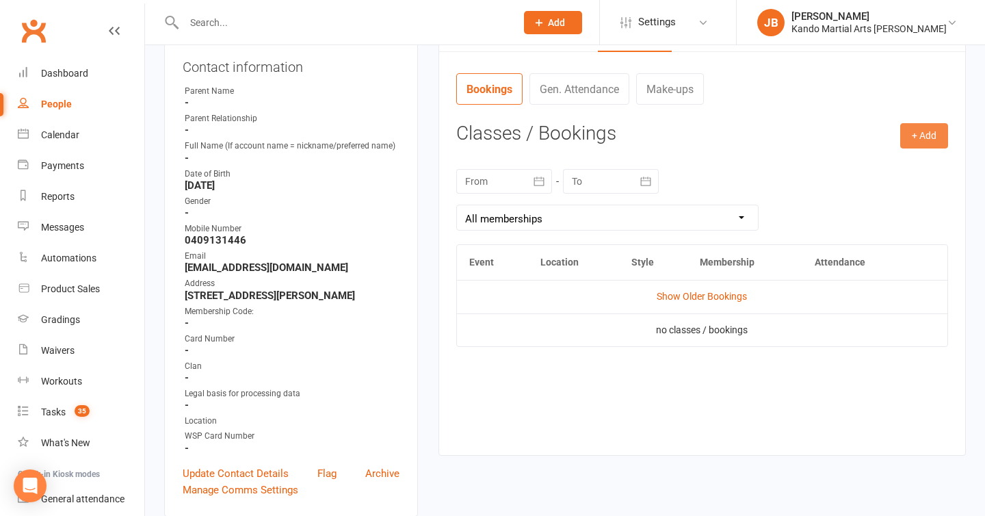
click at [941, 135] on button "+ Add" at bounding box center [924, 135] width 48 height 25
click at [898, 151] on ul "Book Event Add Appointment Book a Friend" at bounding box center [879, 194] width 137 height 90
click at [936, 127] on button "+ Add" at bounding box center [924, 135] width 48 height 25
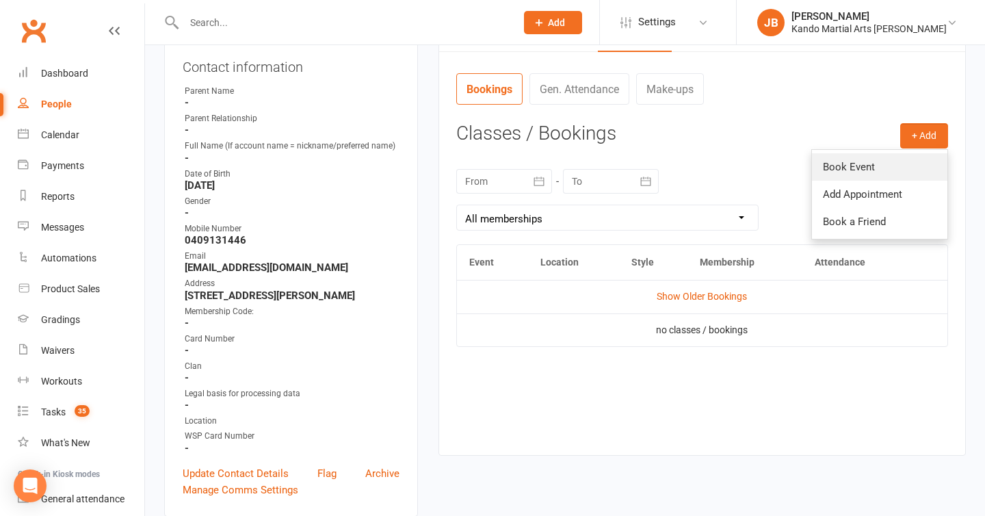
click at [868, 167] on link "Book Event" at bounding box center [879, 166] width 135 height 27
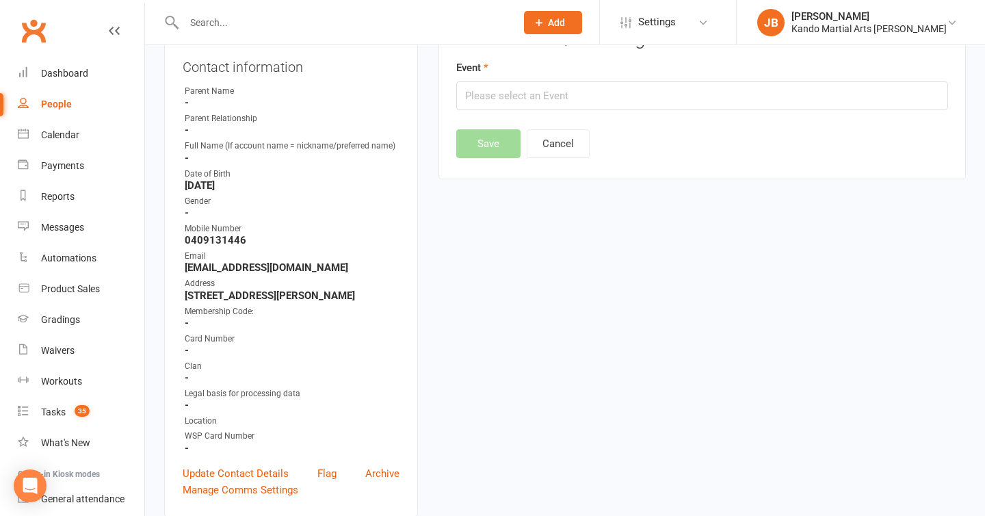
scroll to position [105, 0]
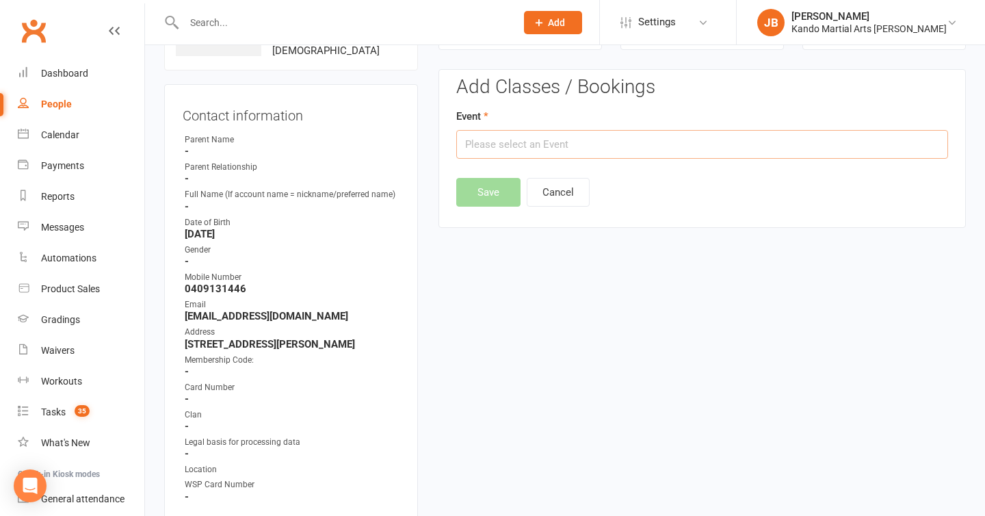
click at [480, 146] on input "text" at bounding box center [702, 144] width 492 height 29
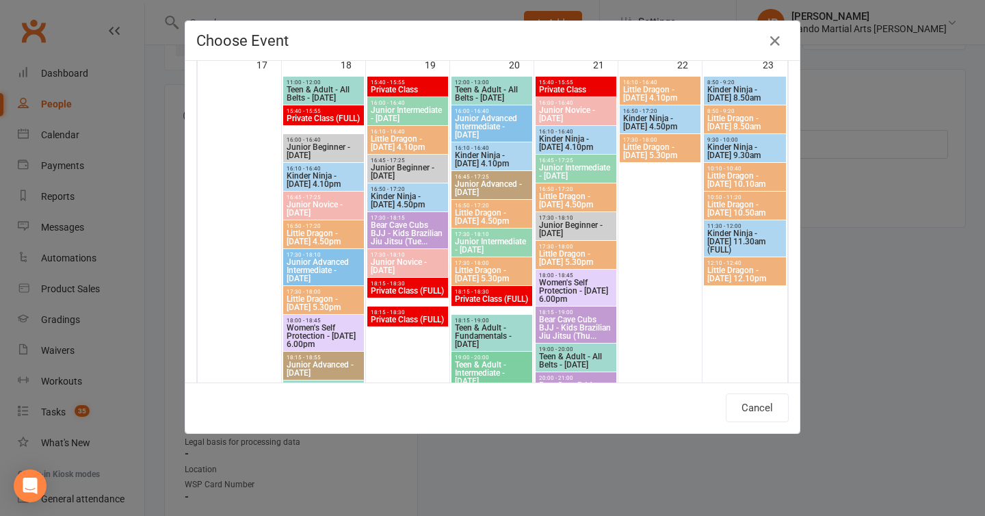
scroll to position [1773, 0]
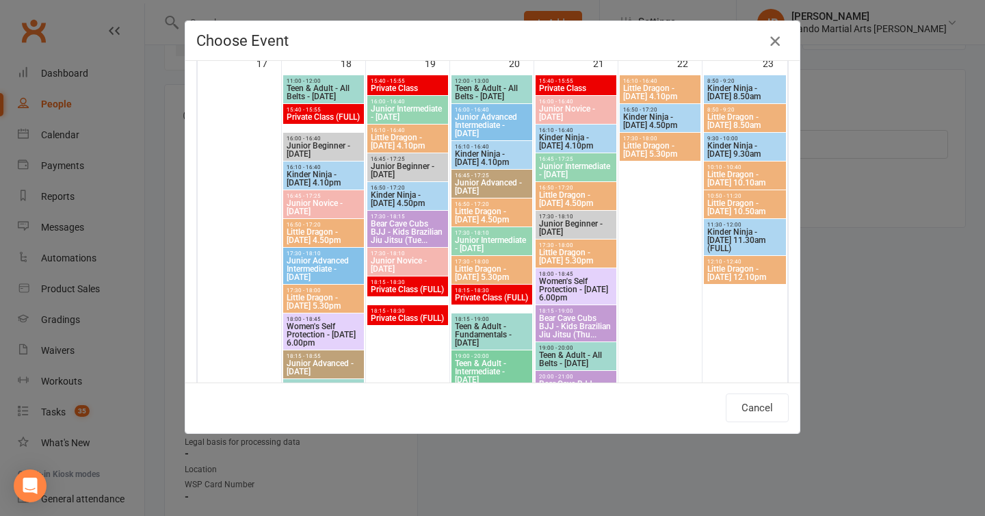
click at [781, 42] on icon "button" at bounding box center [775, 41] width 16 height 16
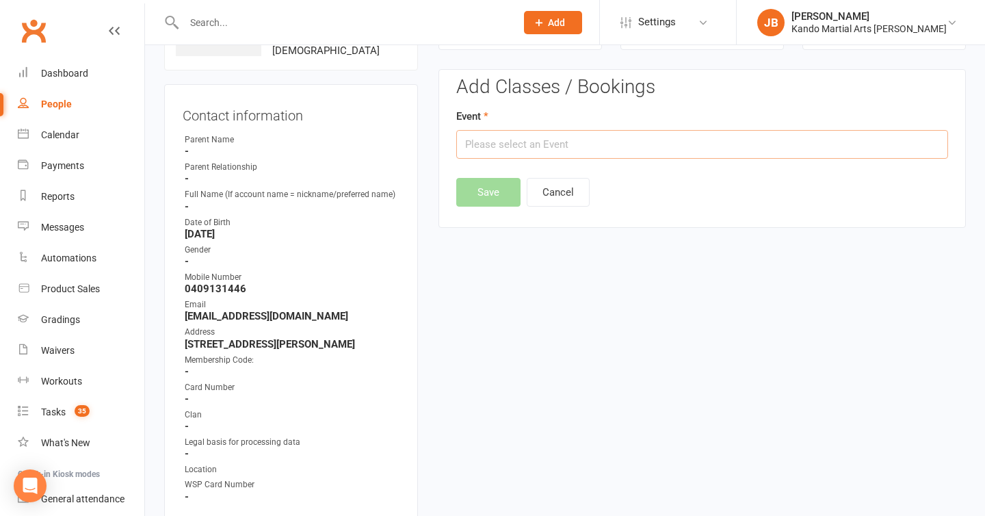
click at [555, 150] on input "text" at bounding box center [702, 144] width 492 height 29
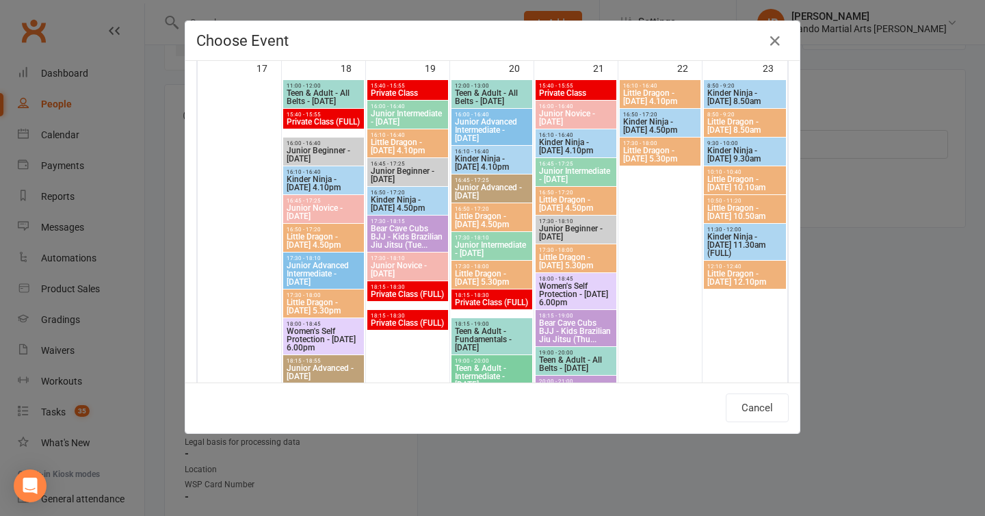
scroll to position [1829, 0]
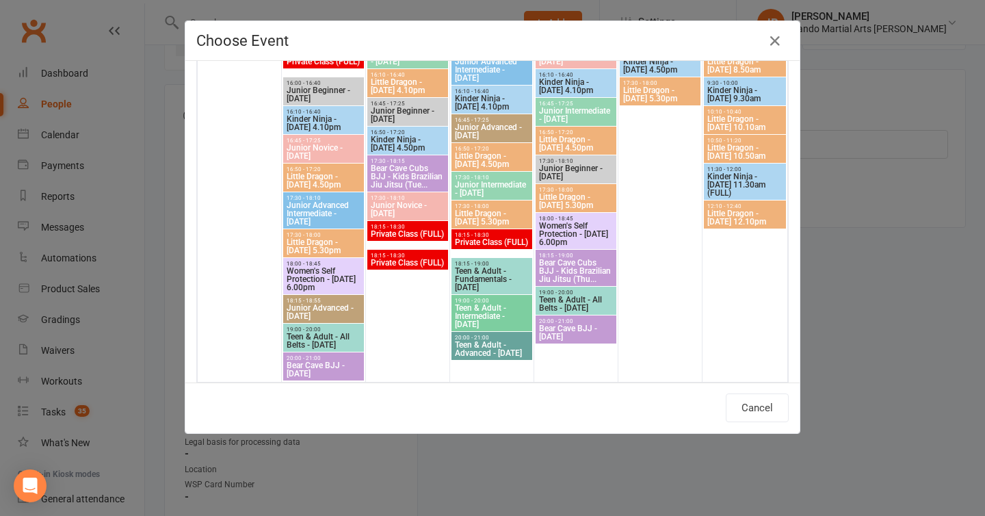
click at [577, 237] on span "Women's Self Protection - [DATE] 6.00pm" at bounding box center [575, 234] width 75 height 25
type input "Women's Self Protection - [DATE] 6.00pm - [DATE] 6:00:00 PM"
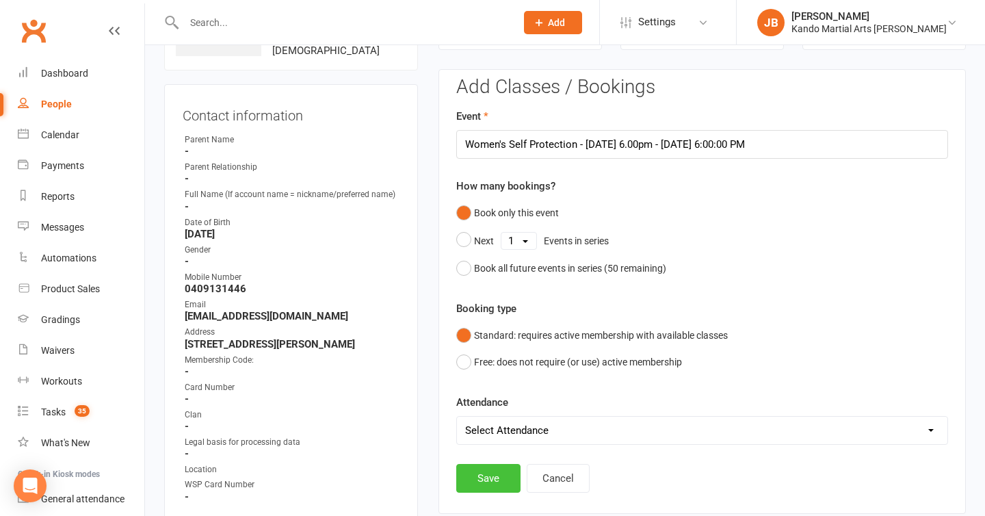
click at [493, 472] on button "Save" at bounding box center [488, 478] width 64 height 29
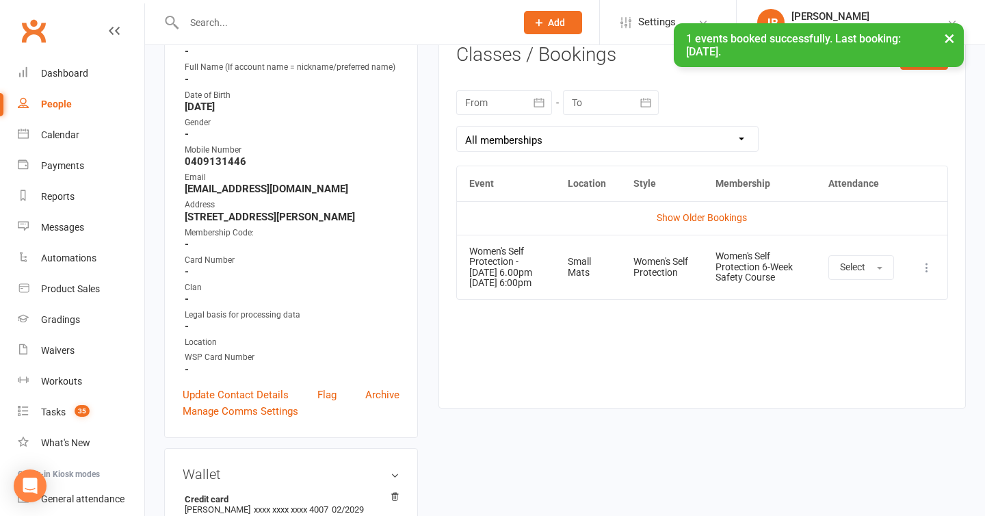
scroll to position [280, 0]
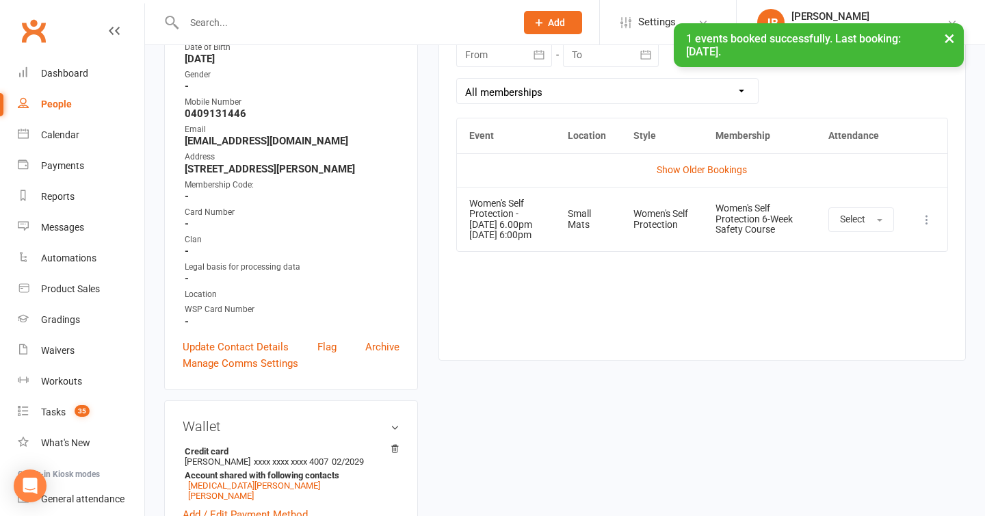
click at [924, 223] on icon at bounding box center [927, 220] width 14 height 14
click at [869, 269] on link "View event" at bounding box center [866, 273] width 135 height 27
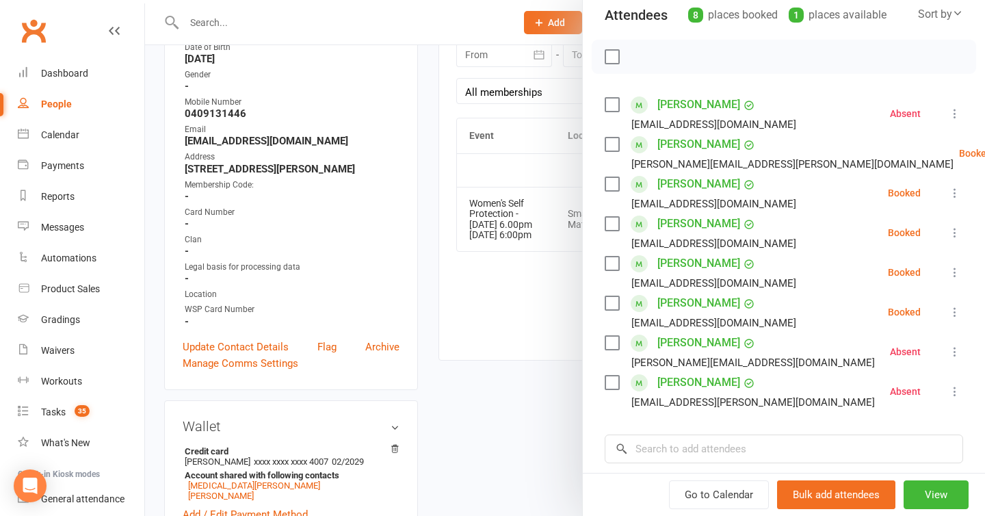
scroll to position [345, 0]
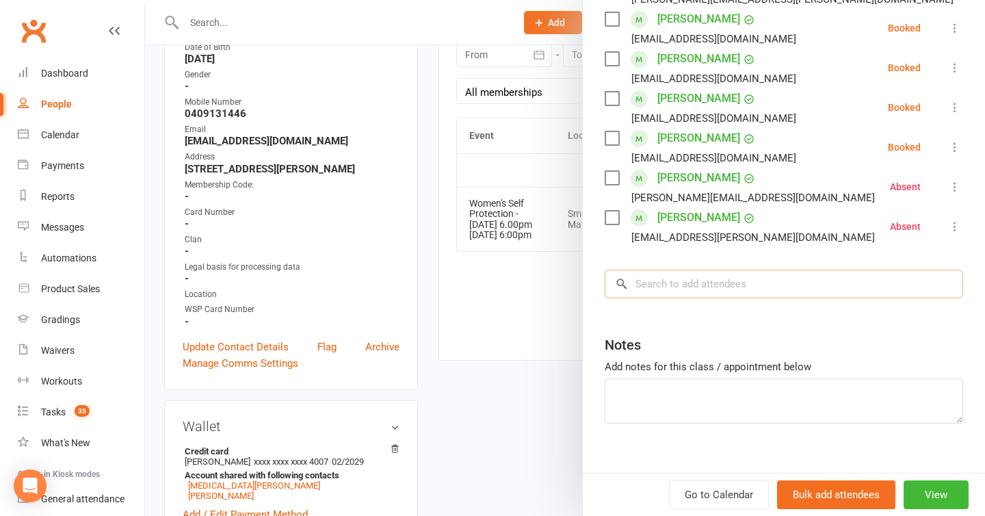
click at [648, 270] on input "search" at bounding box center [784, 284] width 358 height 29
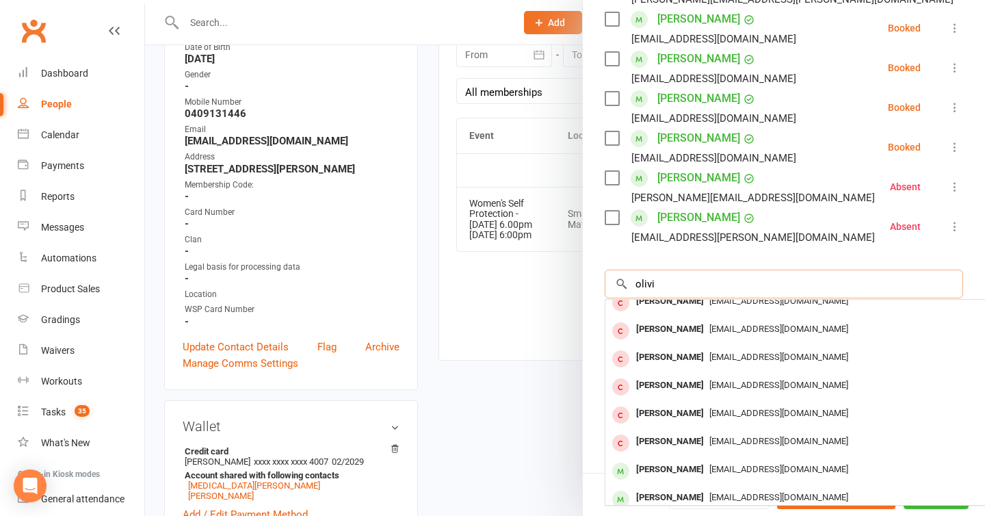
scroll to position [75, 0]
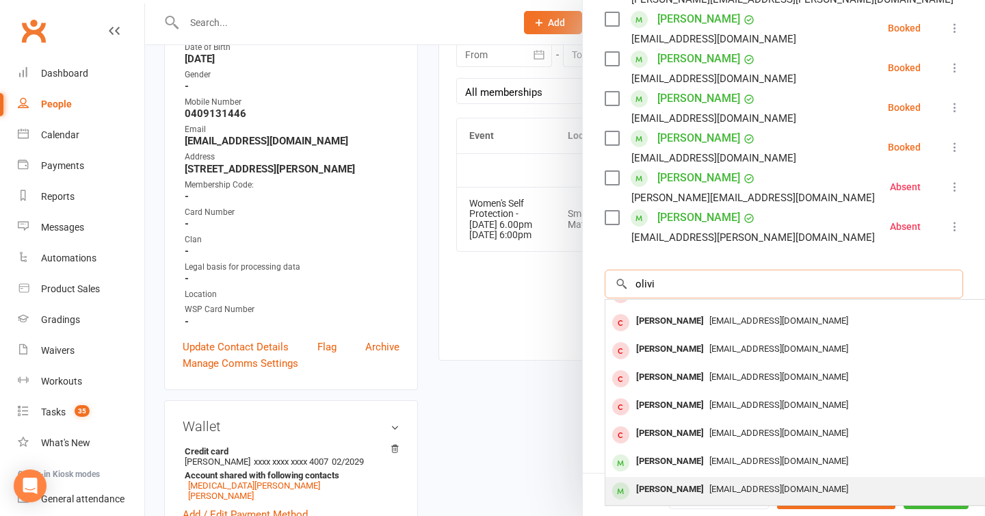
type input "olivi"
click at [696, 480] on div "[PERSON_NAME]" at bounding box center [670, 490] width 79 height 20
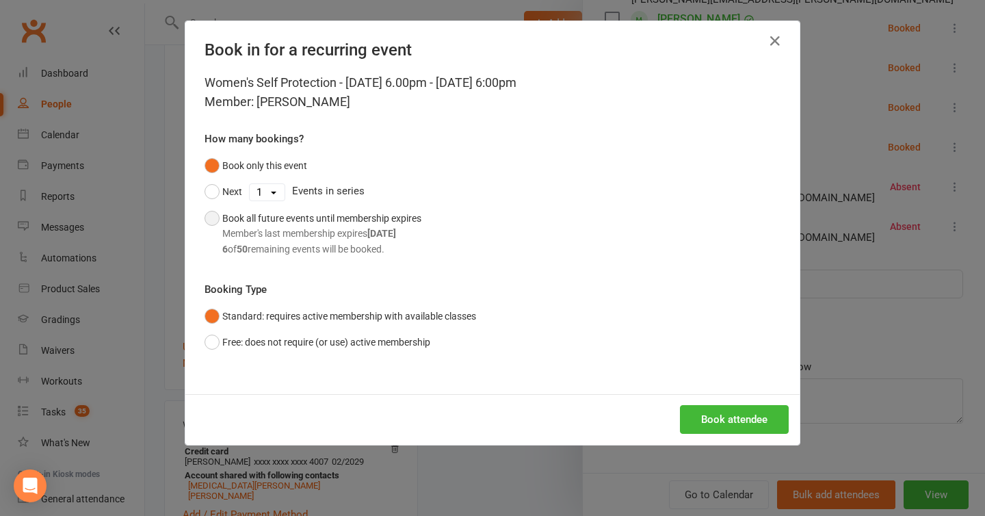
click at [251, 235] on div "Member's last membership expires [DATE]" at bounding box center [321, 233] width 199 height 15
click at [746, 413] on button "Book attendee" at bounding box center [734, 419] width 109 height 29
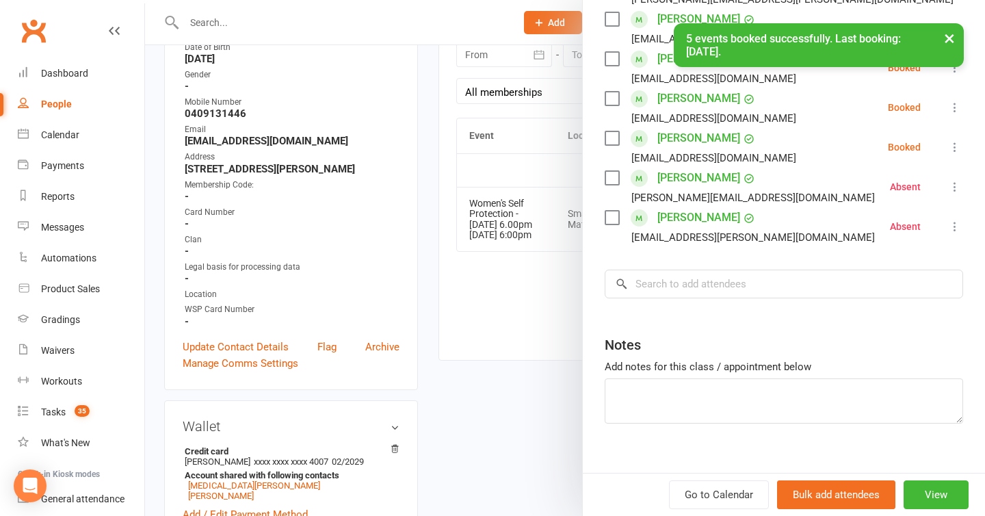
click at [948, 51] on button "×" at bounding box center [949, 37] width 25 height 29
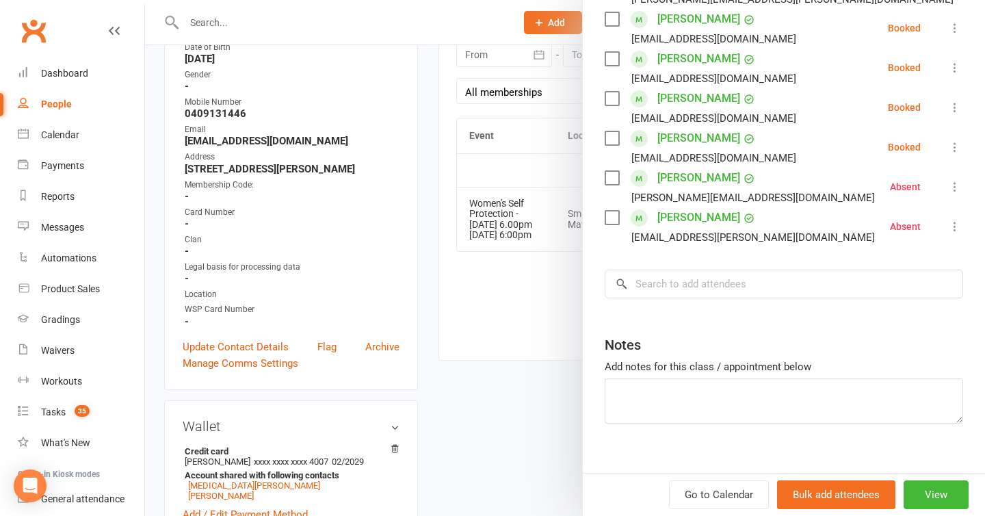
click at [470, 326] on div at bounding box center [565, 258] width 840 height 516
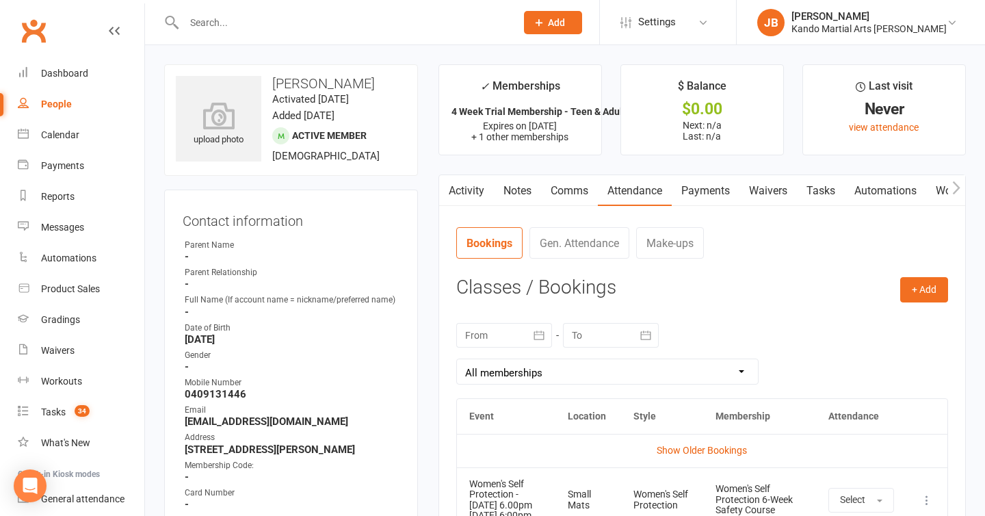
click at [807, 190] on link "Tasks" at bounding box center [821, 190] width 48 height 31
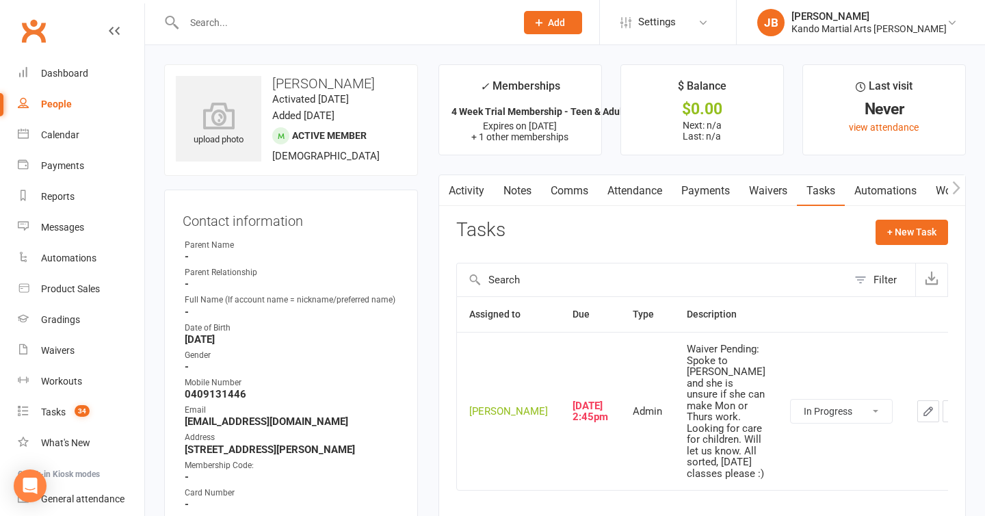
click at [814, 423] on select "Not Started In Progress Waiting Complete" at bounding box center [841, 411] width 101 height 23
select select "started"
